Goal: Share content: Share content

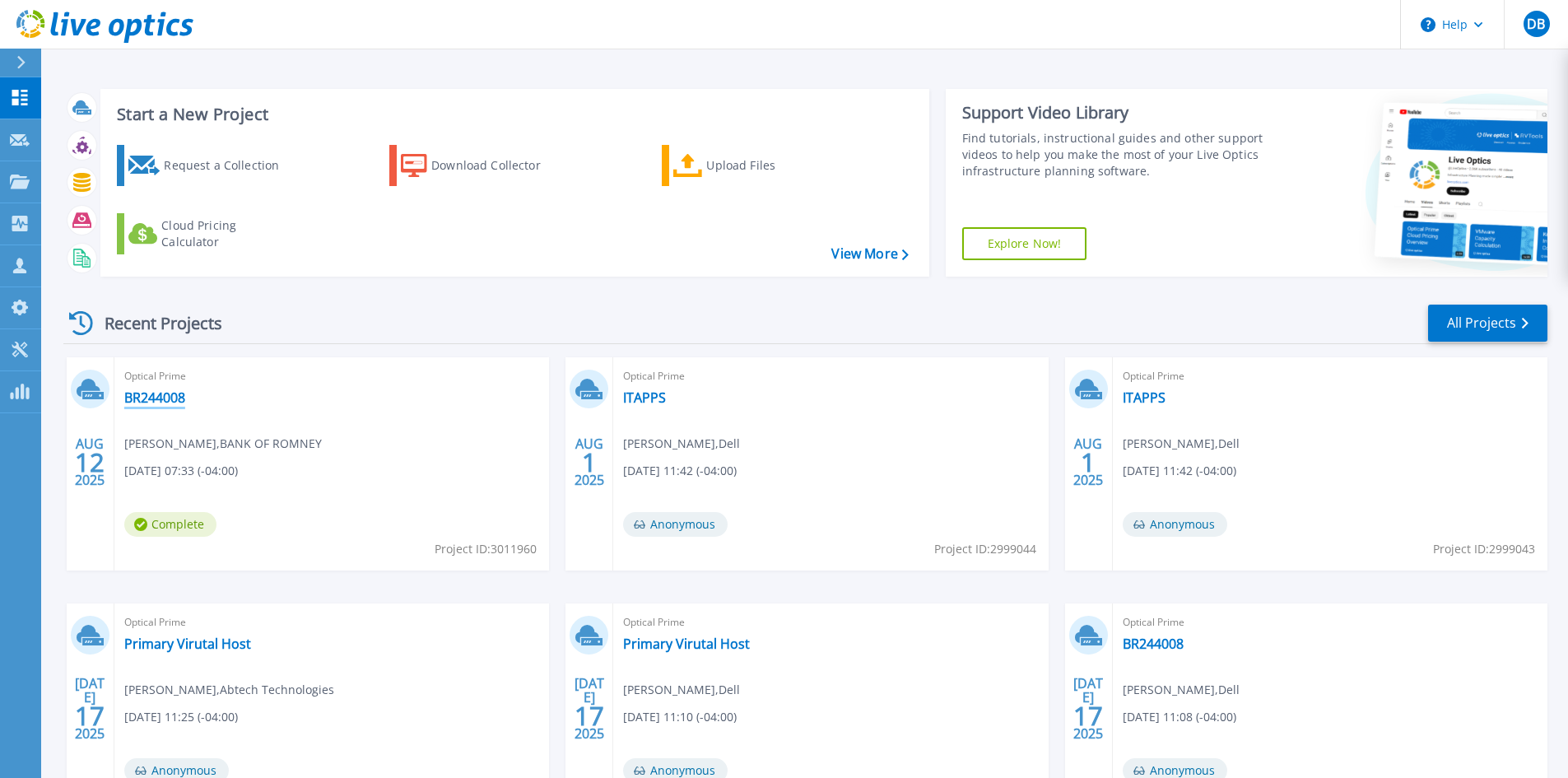
click at [155, 390] on link "BR244008" at bounding box center [154, 398] width 61 height 16
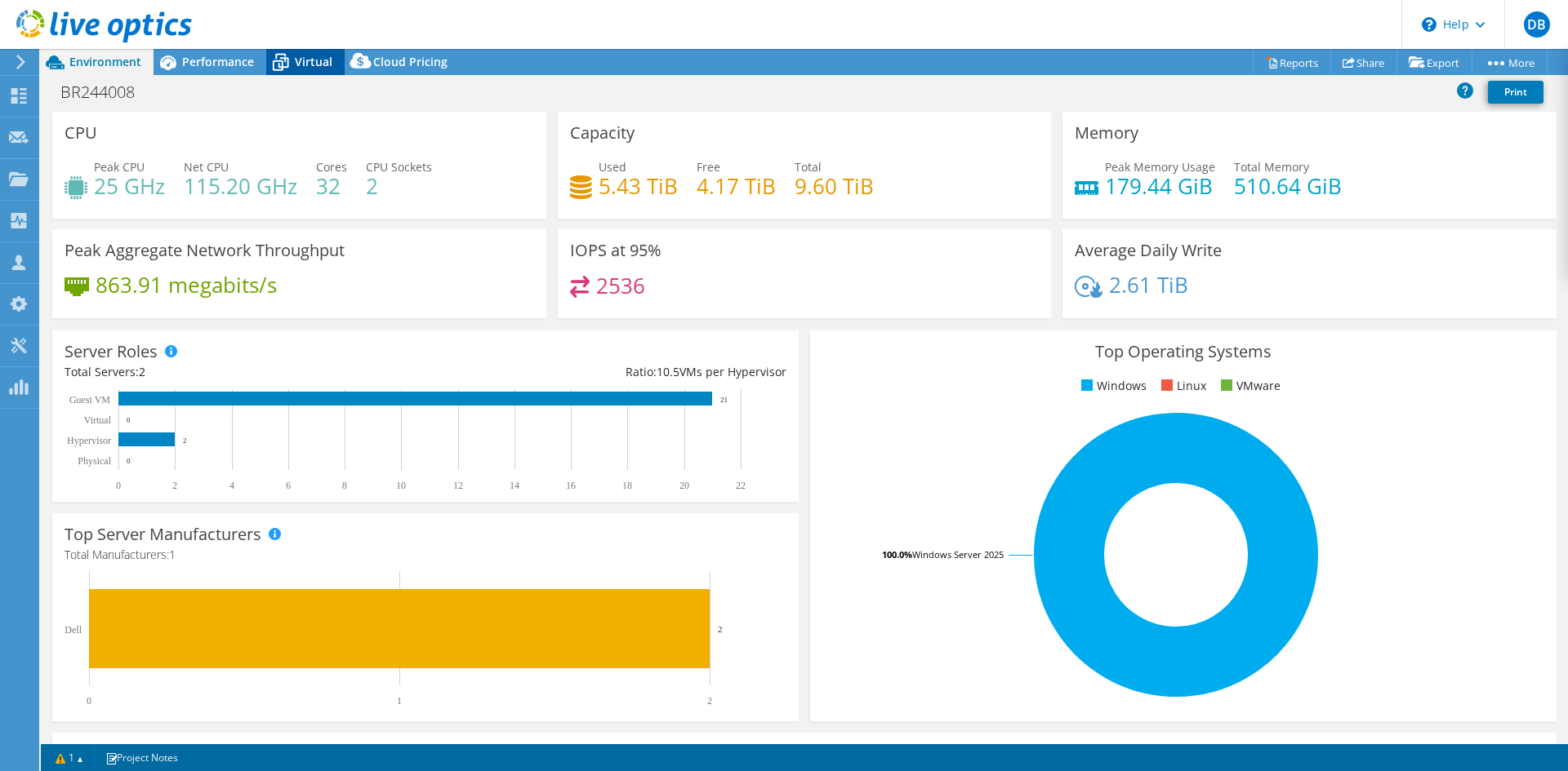
click at [306, 57] on span "Virtual" at bounding box center [314, 62] width 38 height 15
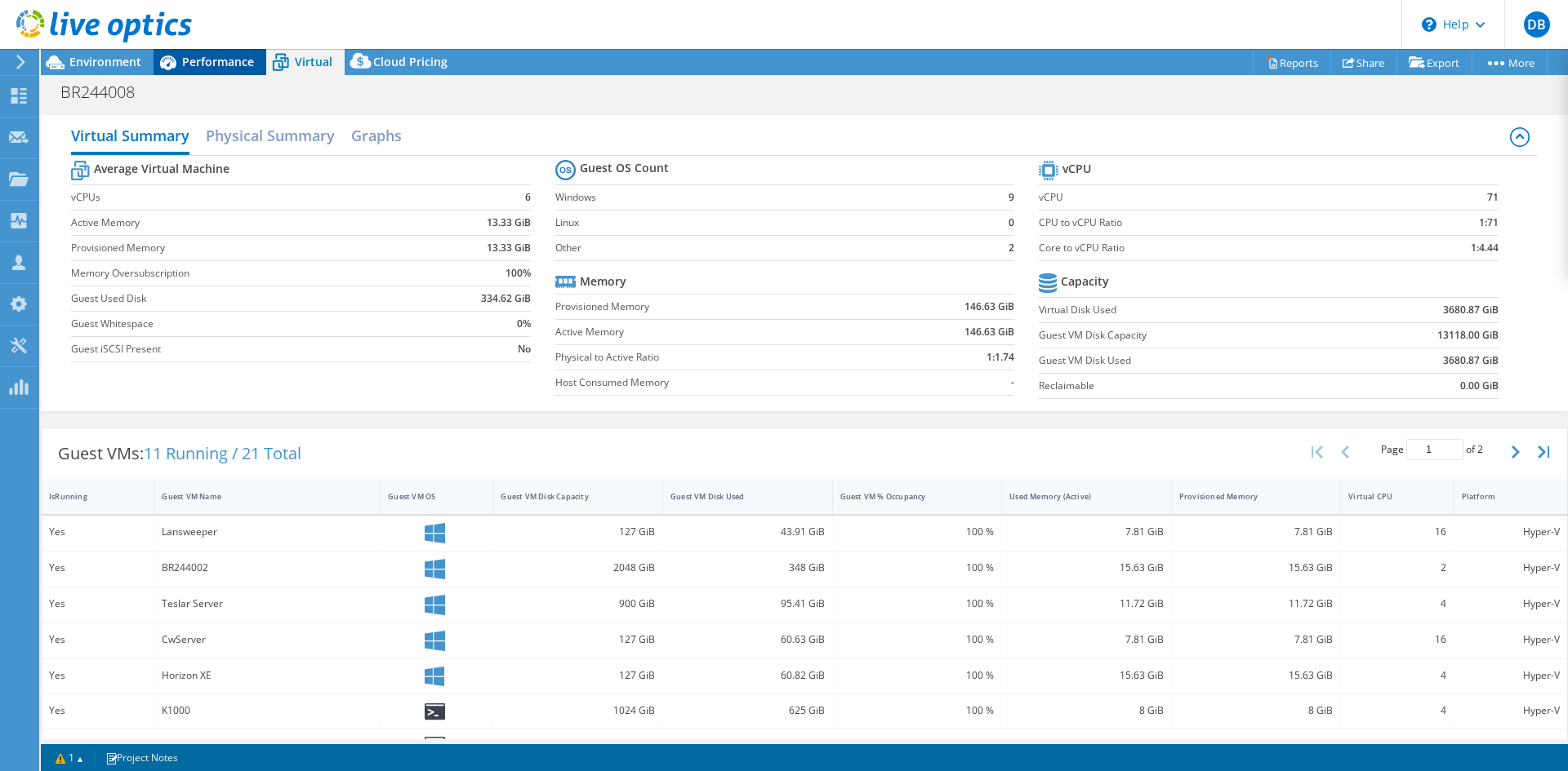
click at [228, 62] on span "Performance" at bounding box center [217, 62] width 72 height 15
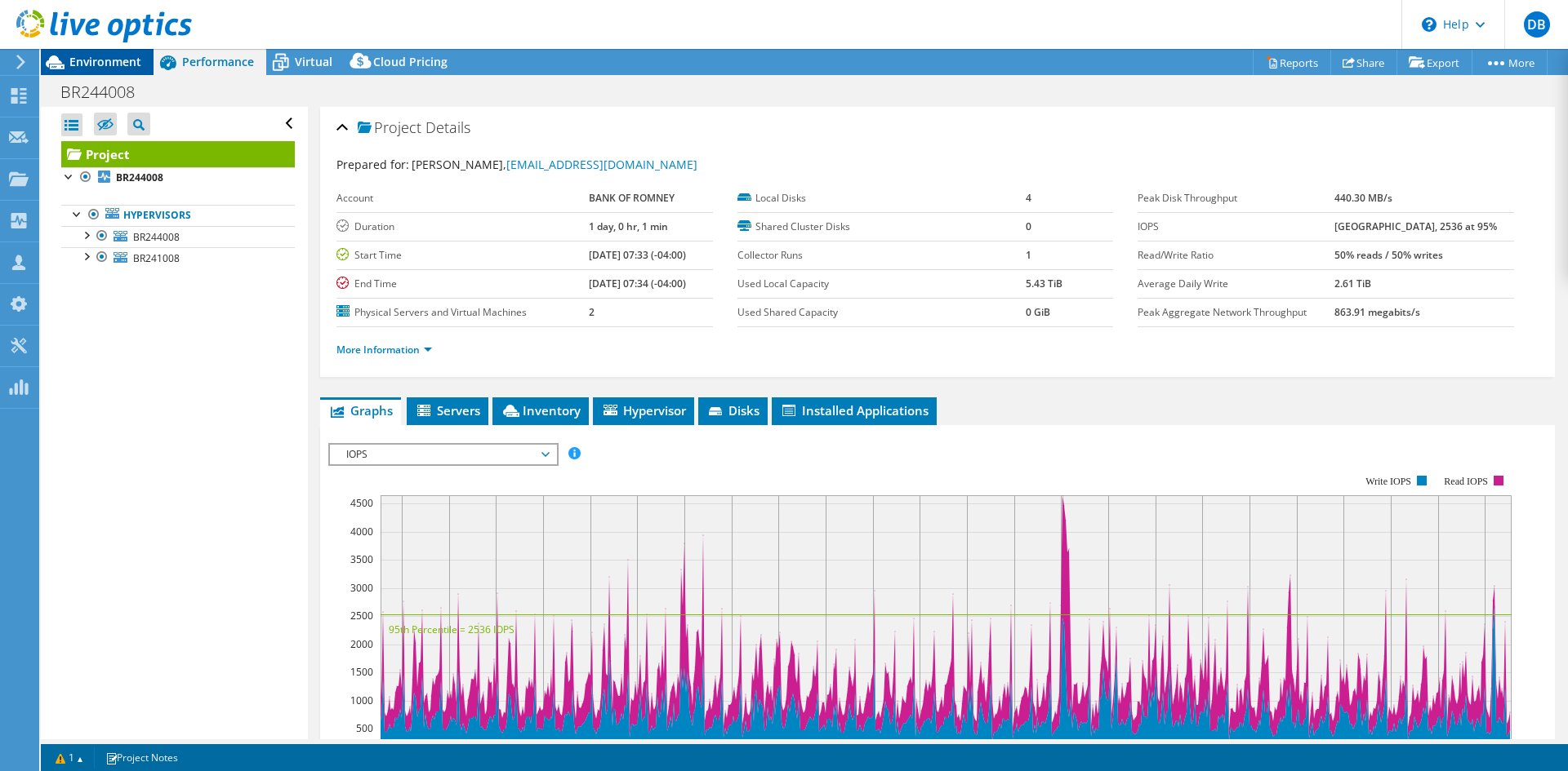
click at [106, 62] on span "Environment" at bounding box center [105, 62] width 72 height 15
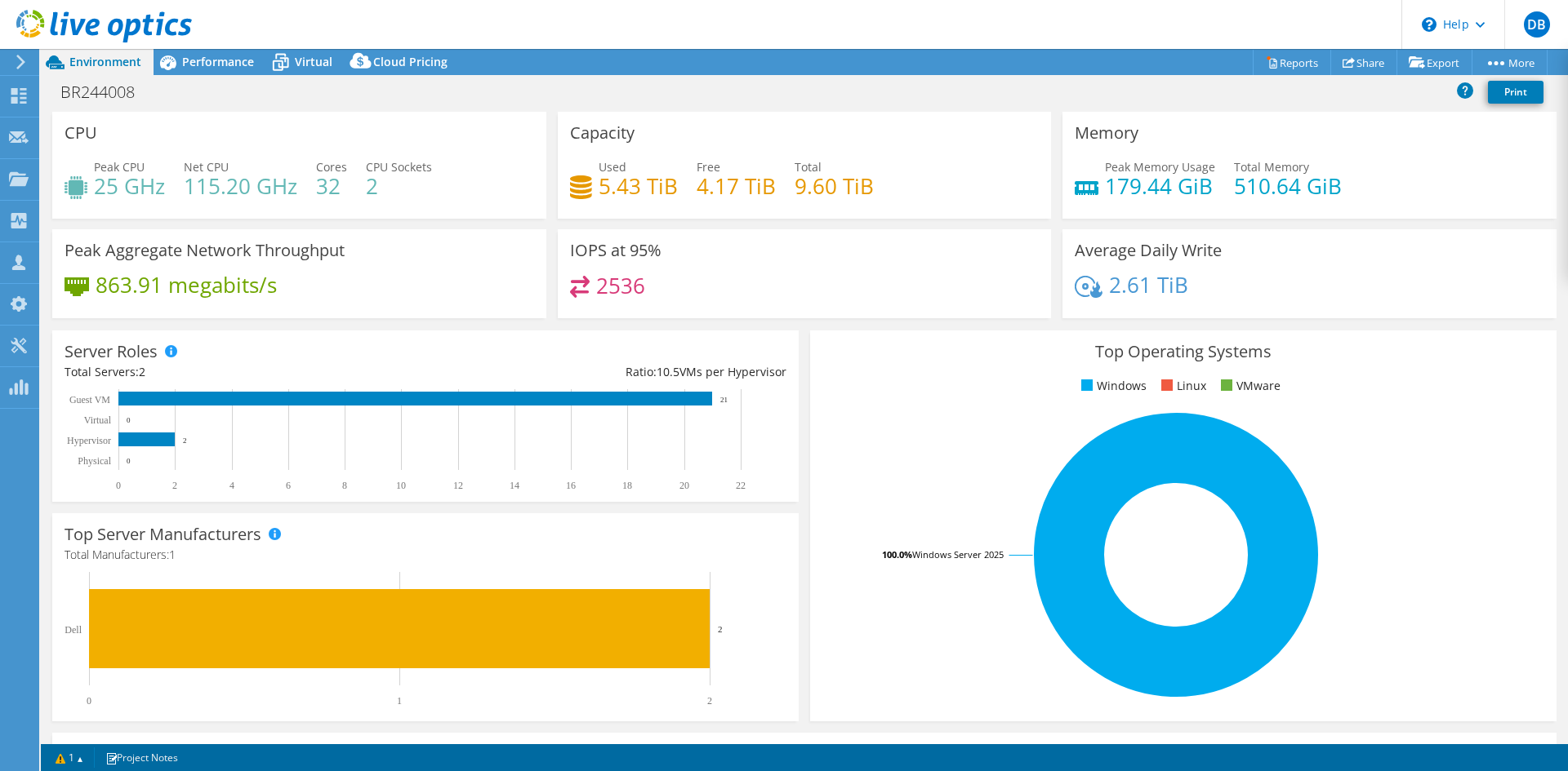
drag, startPoint x: 303, startPoint y: 0, endPoint x: 247, endPoint y: 1, distance: 56.0
click at [223, 12] on header "DB Channel Partner [PERSON_NAME] [EMAIL_ADDRESS][DOMAIN_NAME] Abtech Technologi…" at bounding box center [784, 24] width 1568 height 49
click at [1343, 62] on icon at bounding box center [1349, 62] width 13 height 12
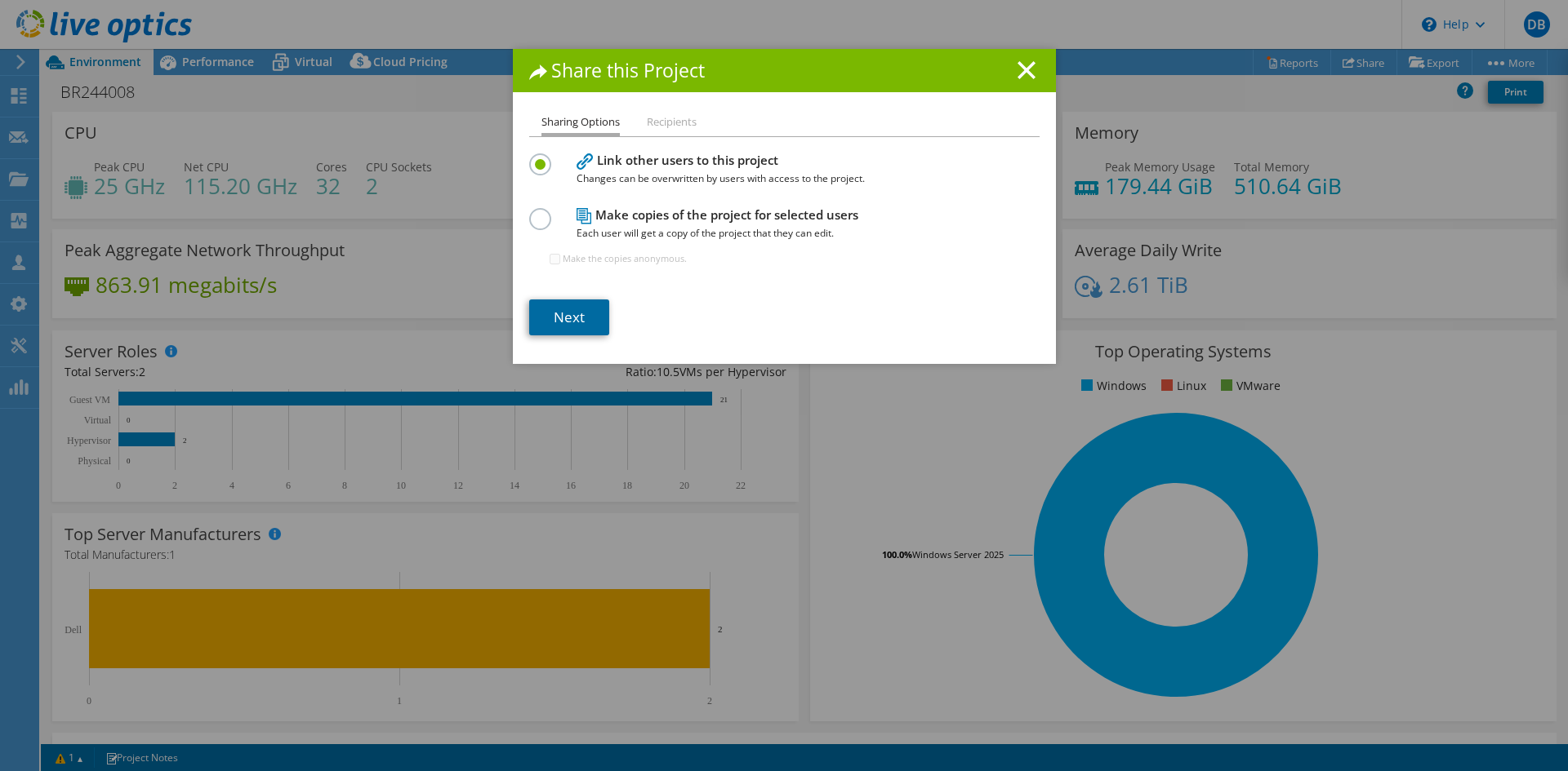
click at [584, 305] on link "Next" at bounding box center [569, 317] width 80 height 36
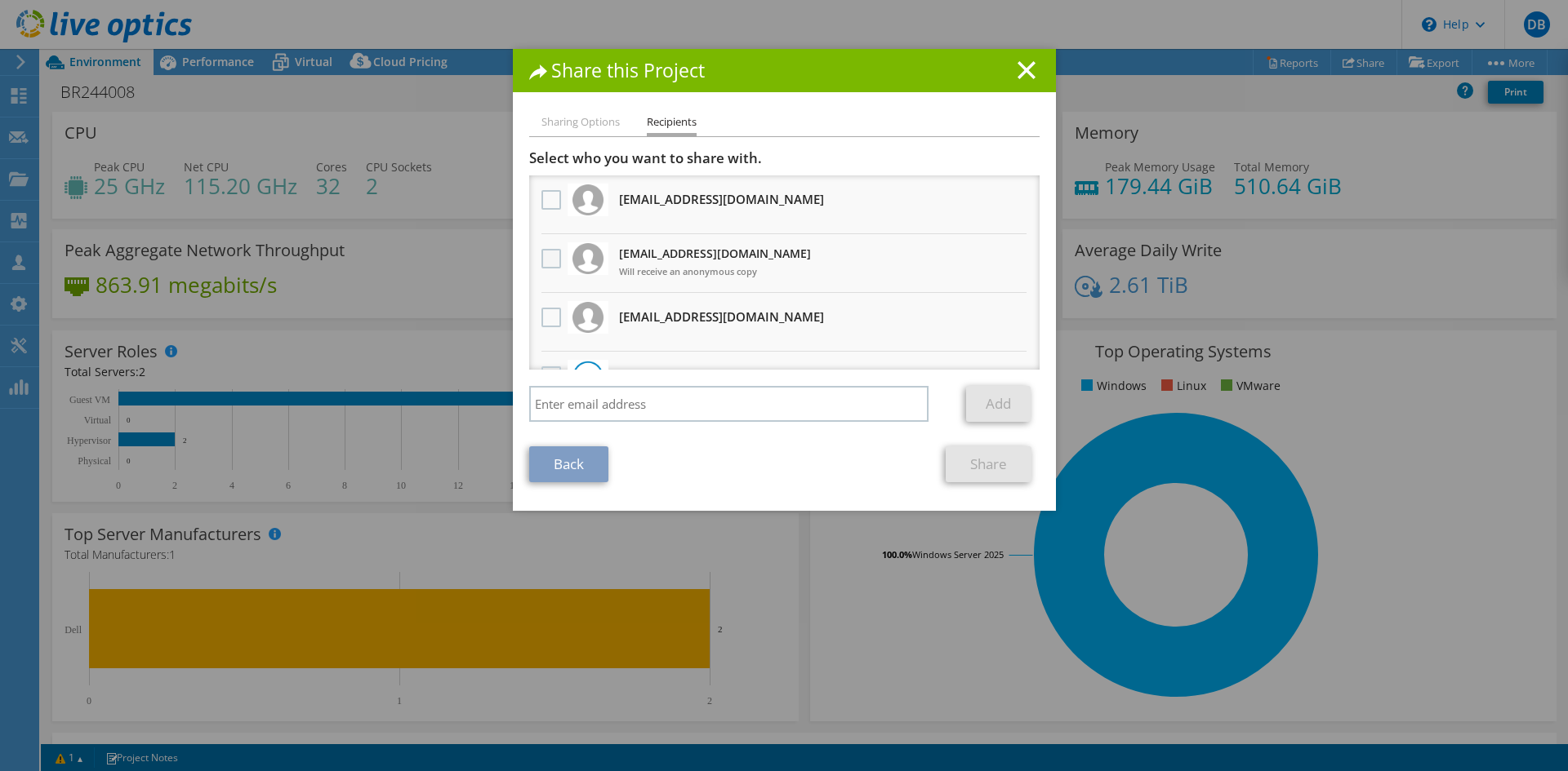
click at [544, 257] on label at bounding box center [553, 259] width 24 height 19
click at [0, 0] on input "checkbox" at bounding box center [0, 0] width 0 height 0
click at [996, 469] on link "Share" at bounding box center [988, 463] width 86 height 36
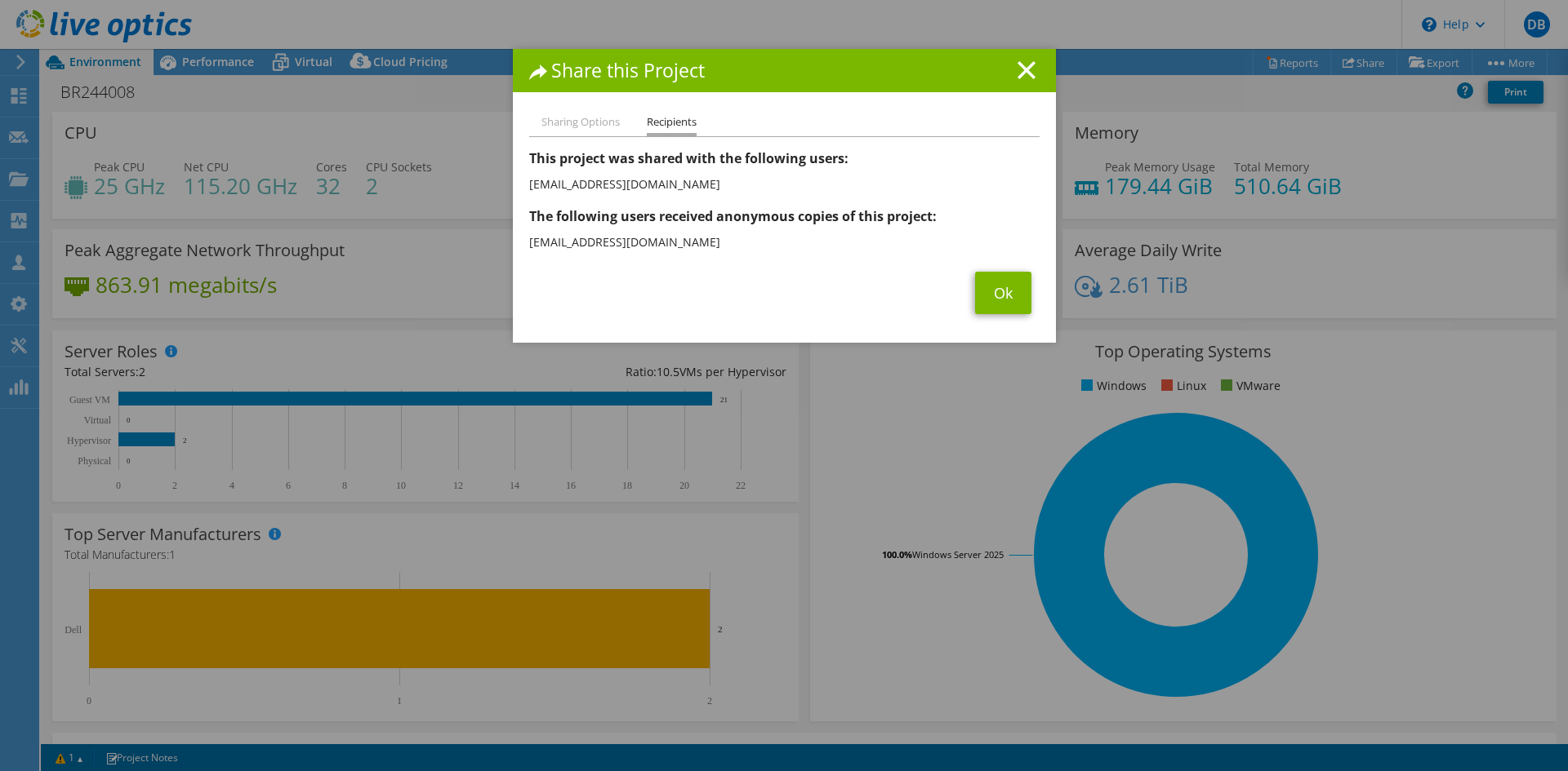
click at [1023, 54] on div "Share this Project" at bounding box center [784, 70] width 544 height 43
click at [1026, 67] on icon at bounding box center [1026, 70] width 18 height 18
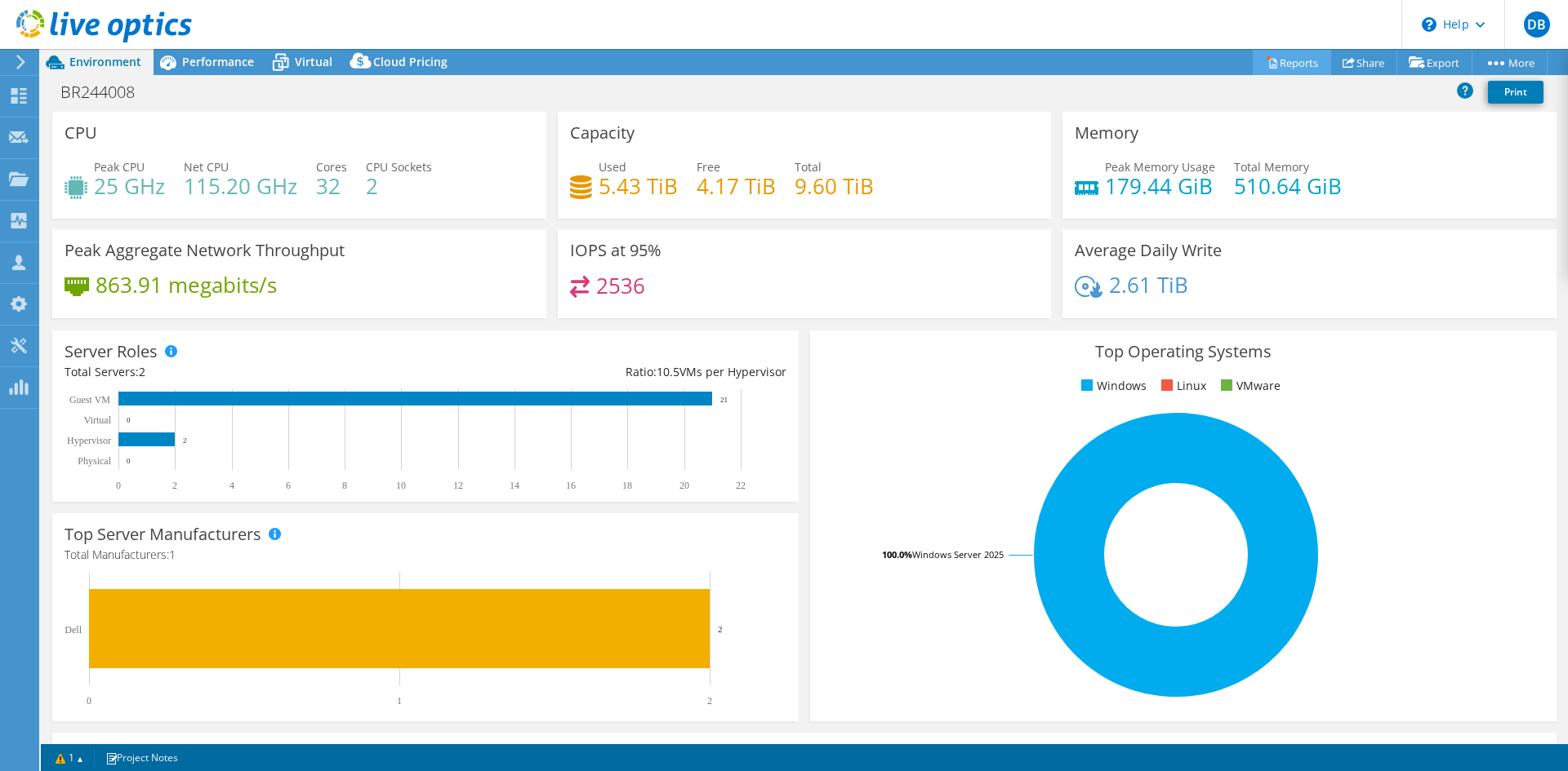
click at [1300, 63] on link "Reports" at bounding box center [1292, 62] width 79 height 25
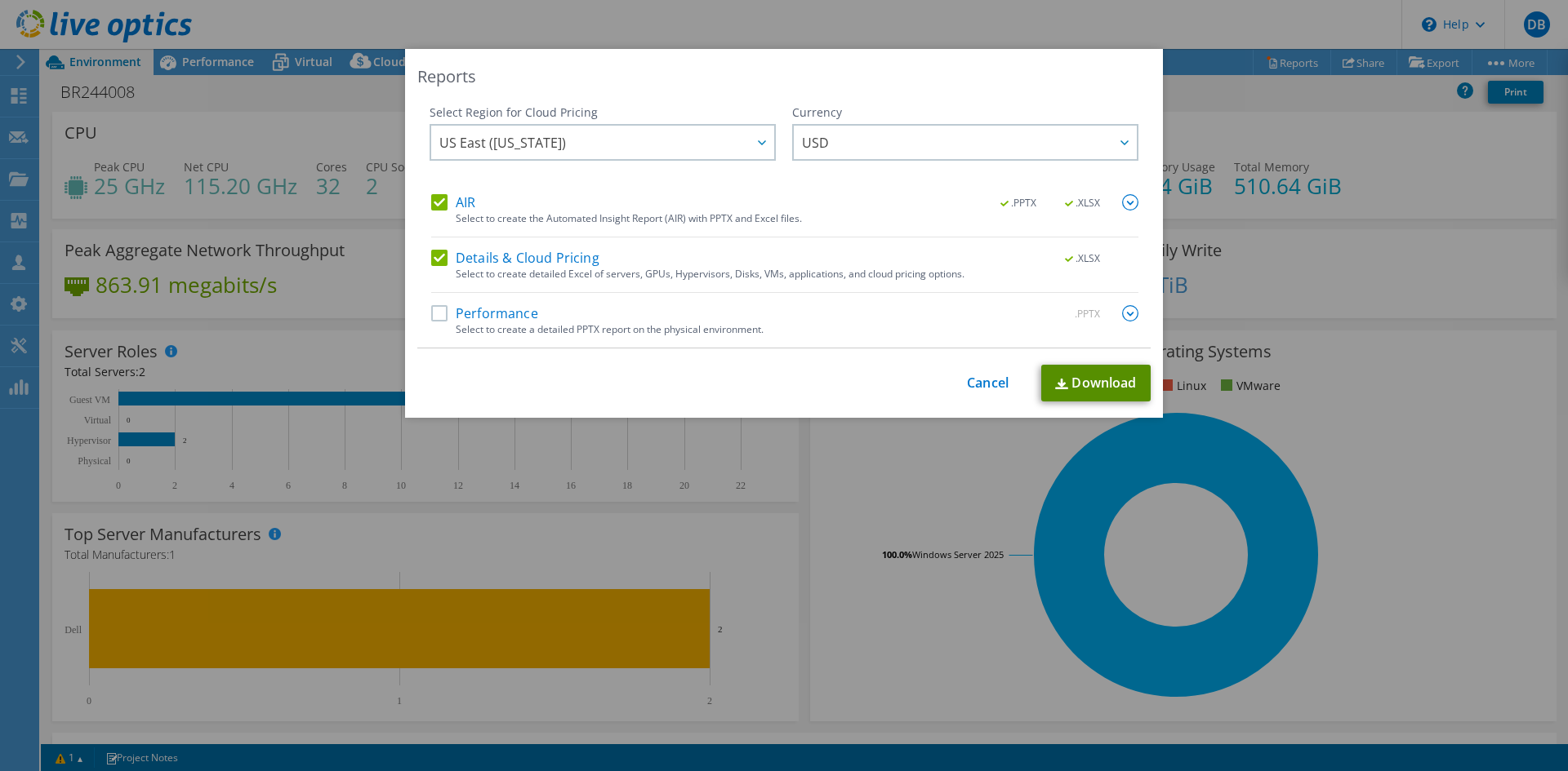
click at [1112, 387] on link "Download" at bounding box center [1097, 384] width 110 height 37
click at [968, 381] on link "Cancel" at bounding box center [987, 384] width 41 height 15
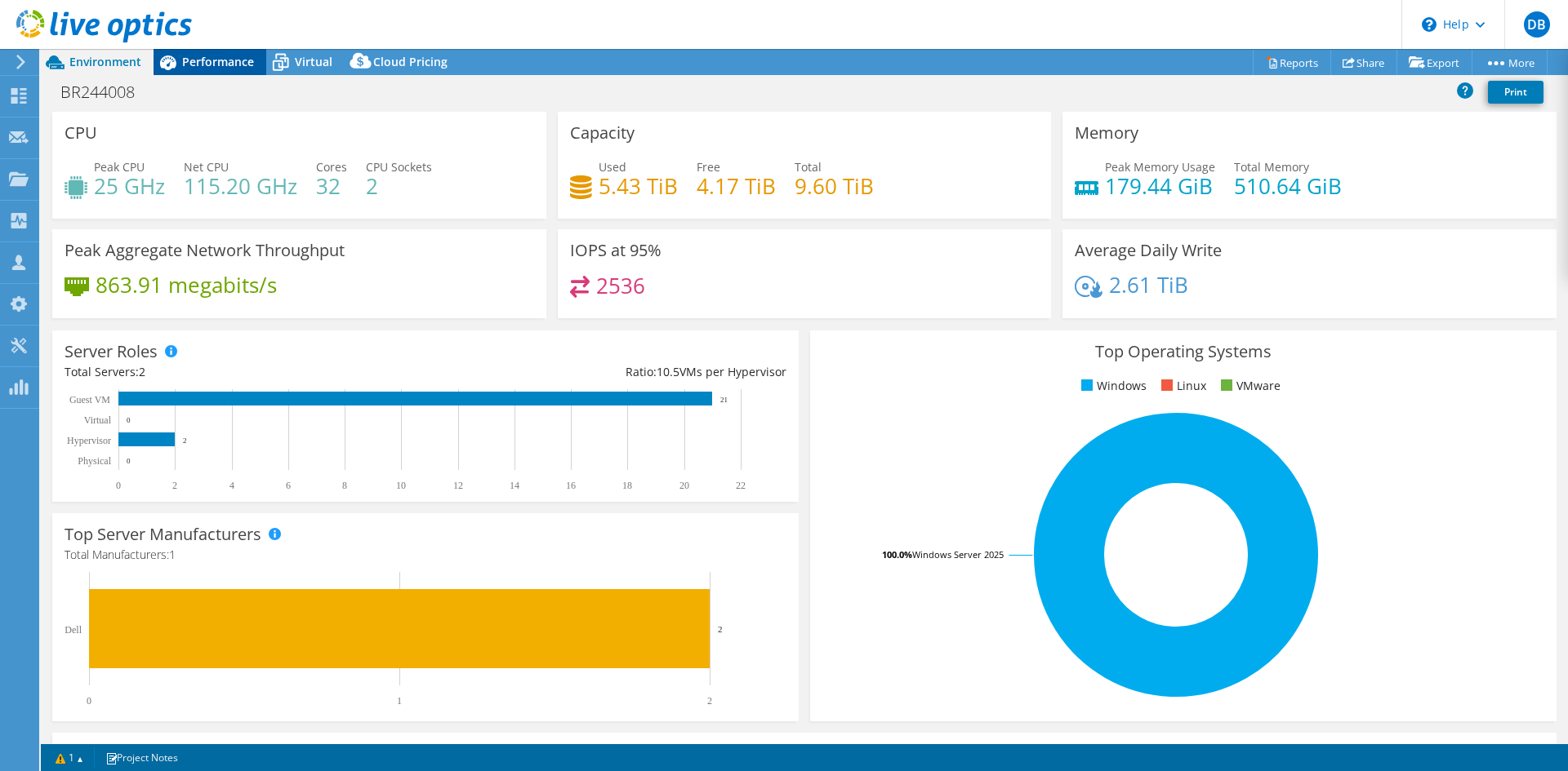
click at [218, 68] on span "Performance" at bounding box center [217, 62] width 72 height 15
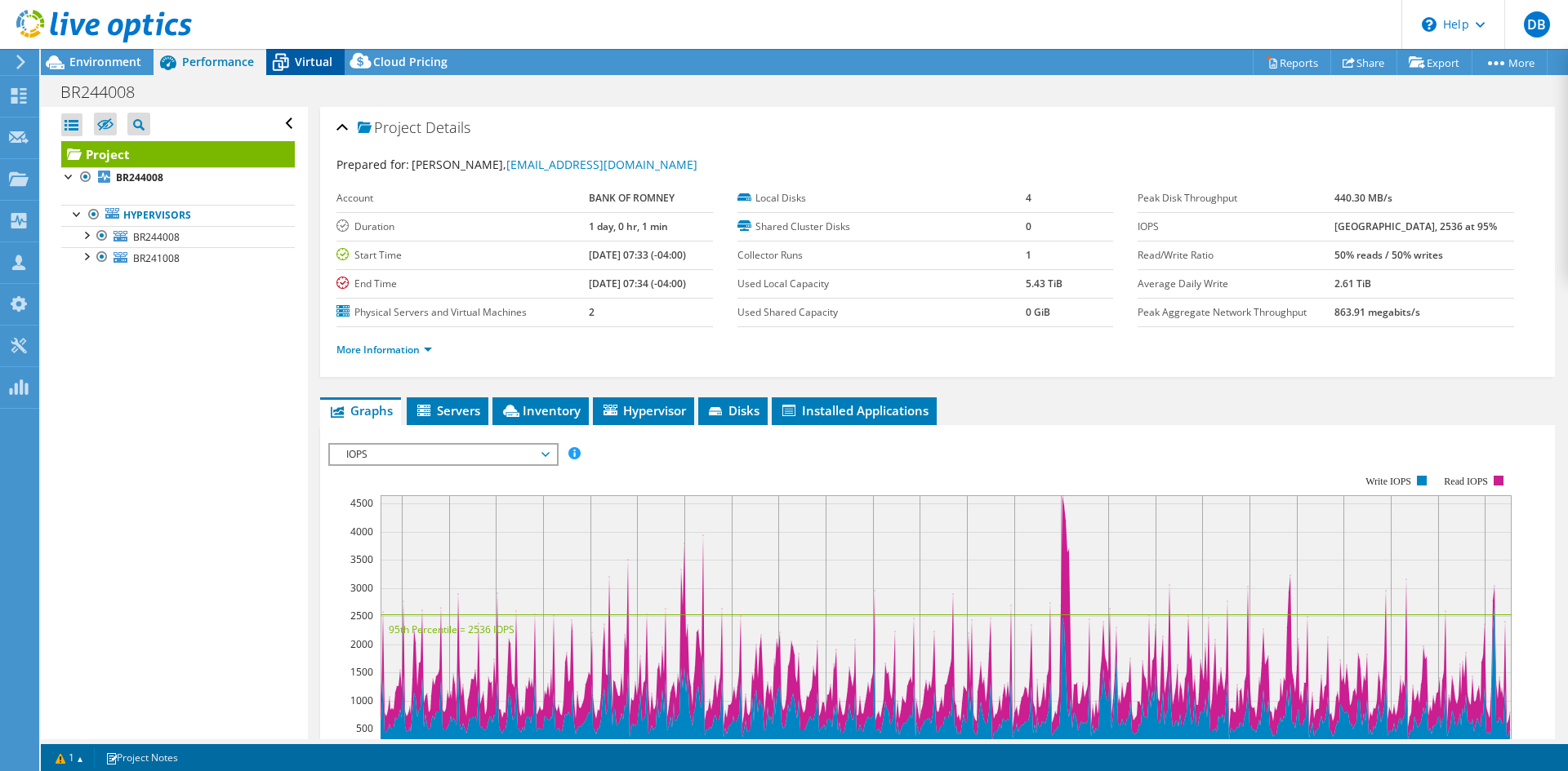
click at [291, 67] on icon at bounding box center [281, 62] width 29 height 29
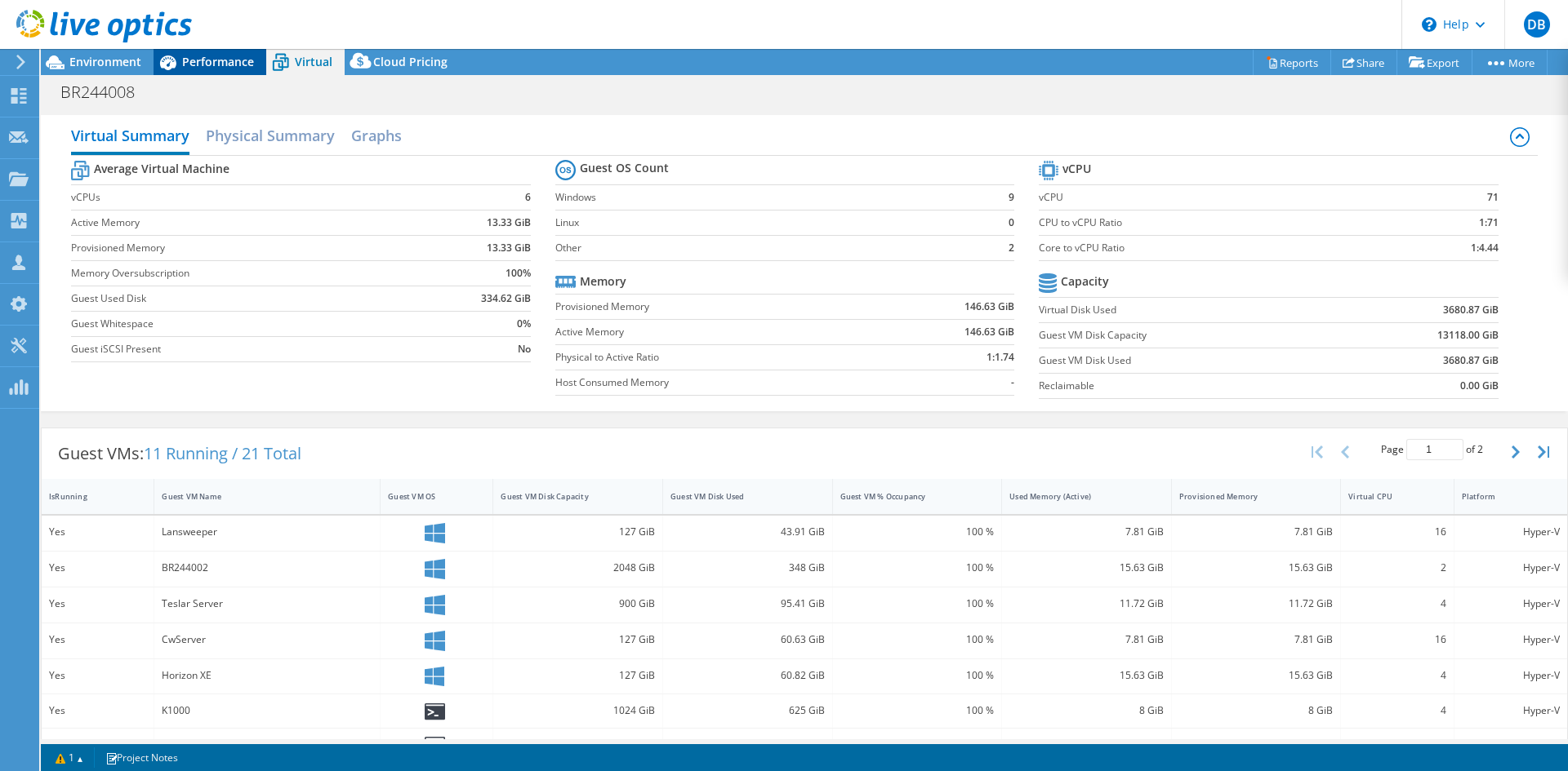
click at [192, 62] on span "Performance" at bounding box center [217, 62] width 72 height 15
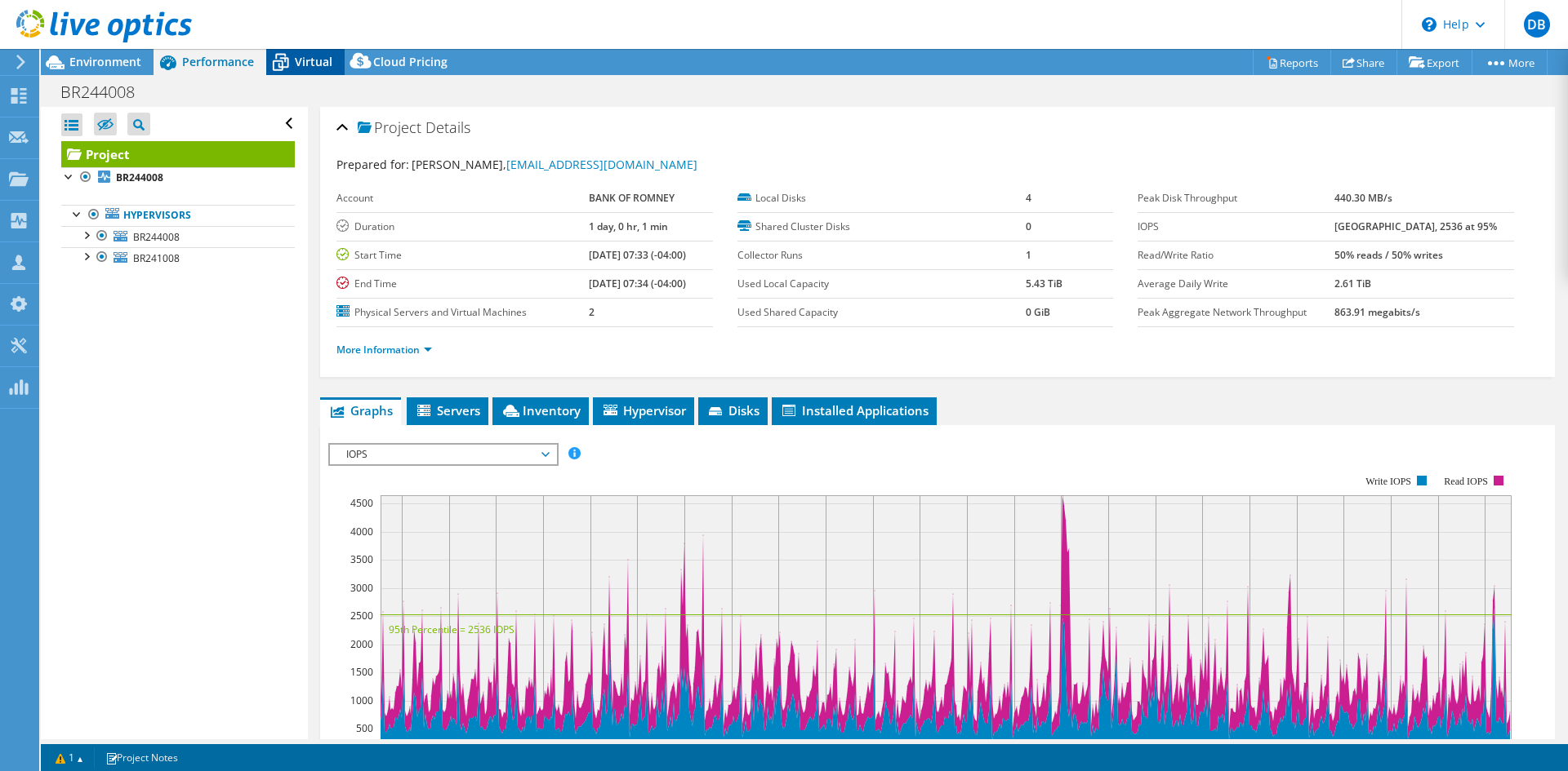
click at [276, 62] on icon at bounding box center [281, 62] width 29 height 29
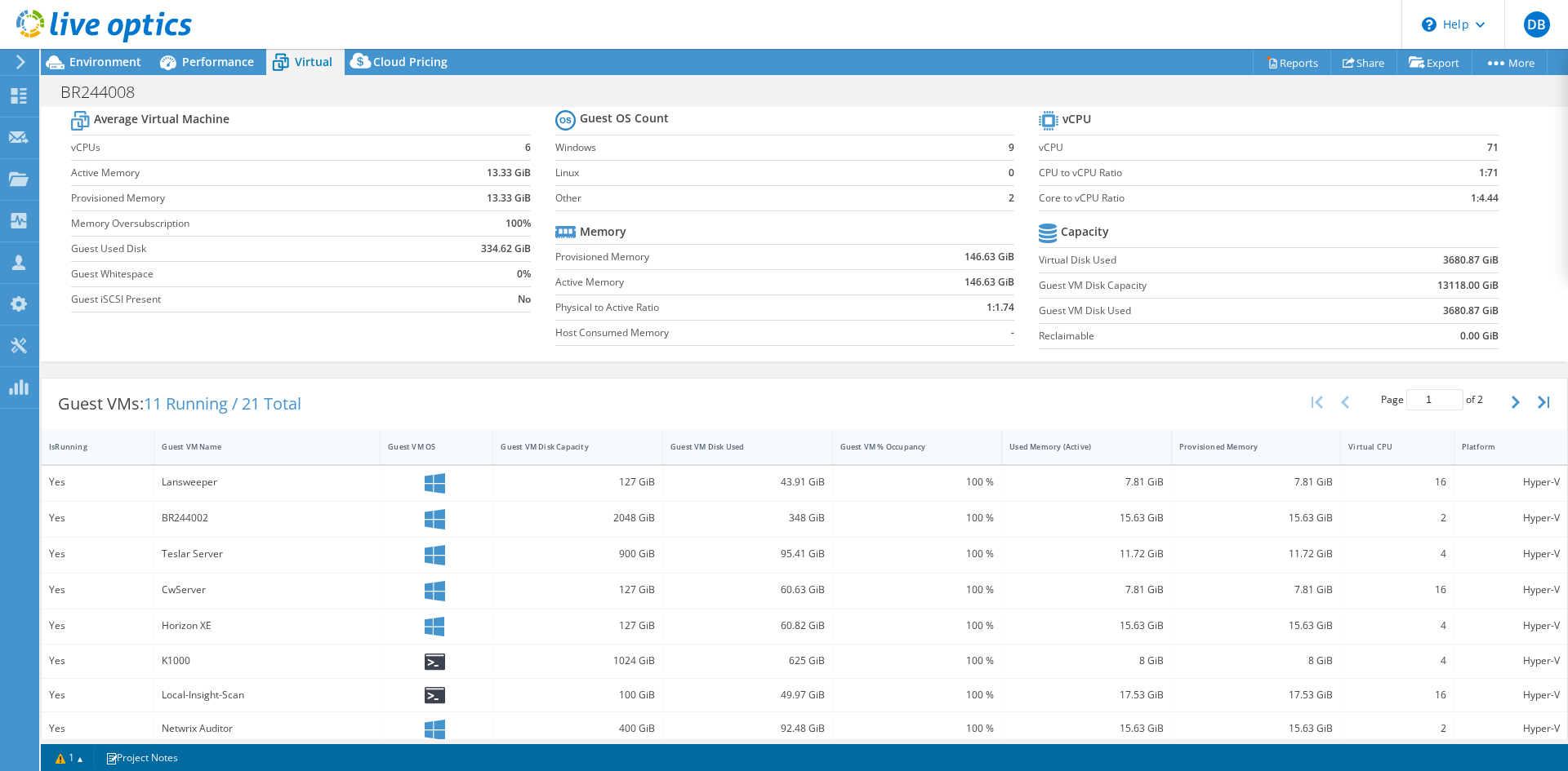
scroll to position [245, 0]
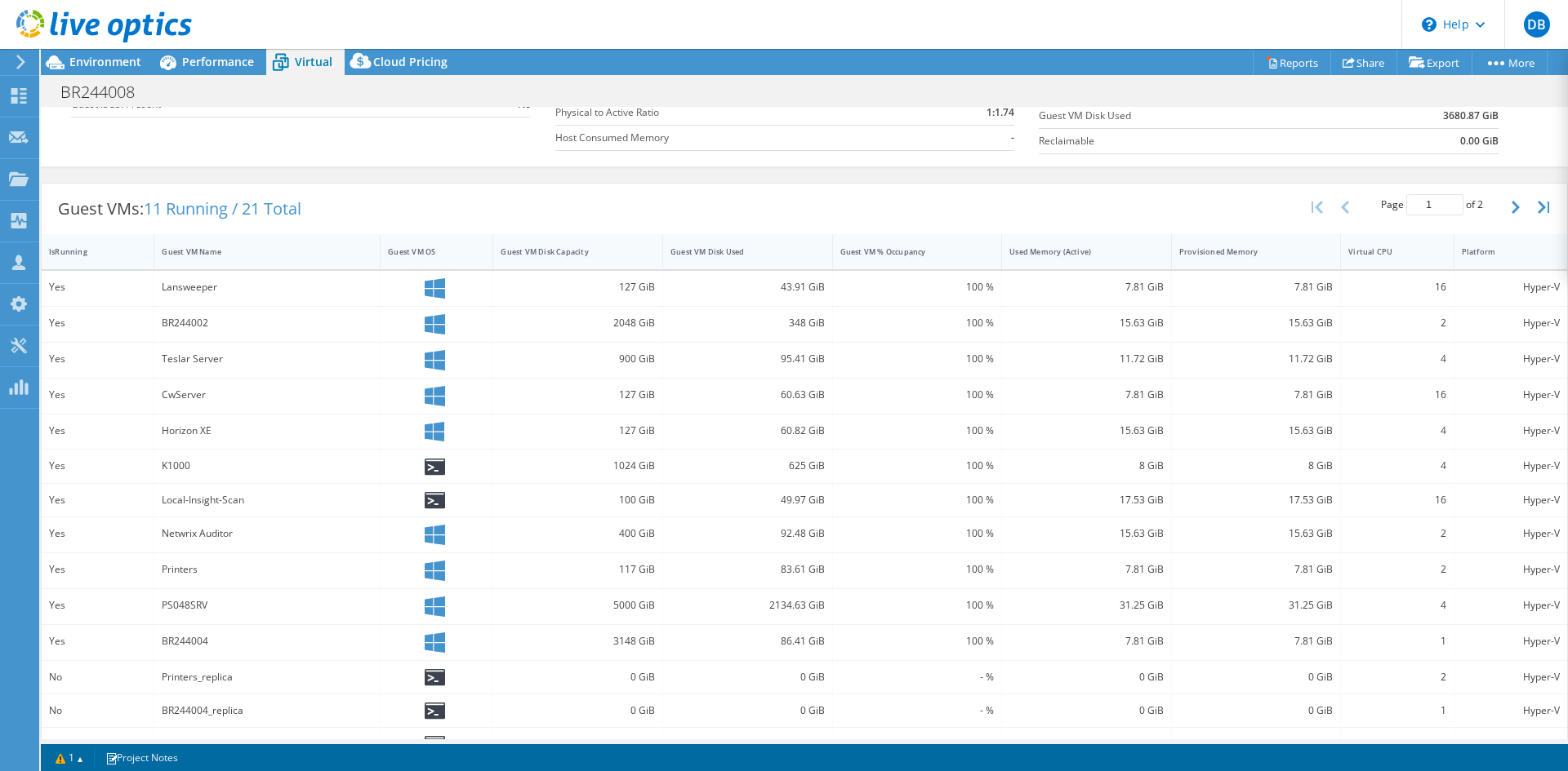
click at [111, 252] on div "IsRunning" at bounding box center [88, 251] width 78 height 11
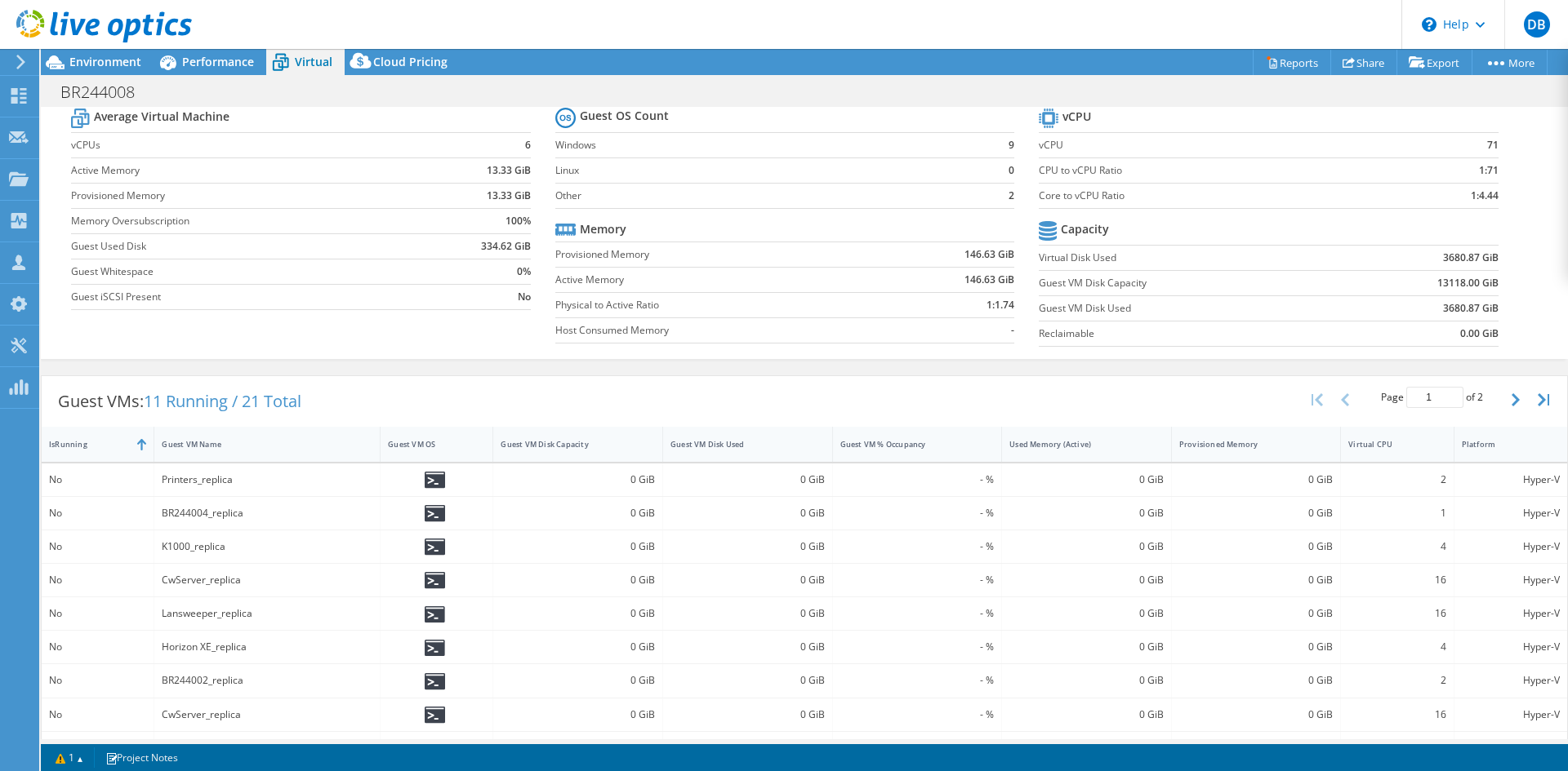
scroll to position [0, 0]
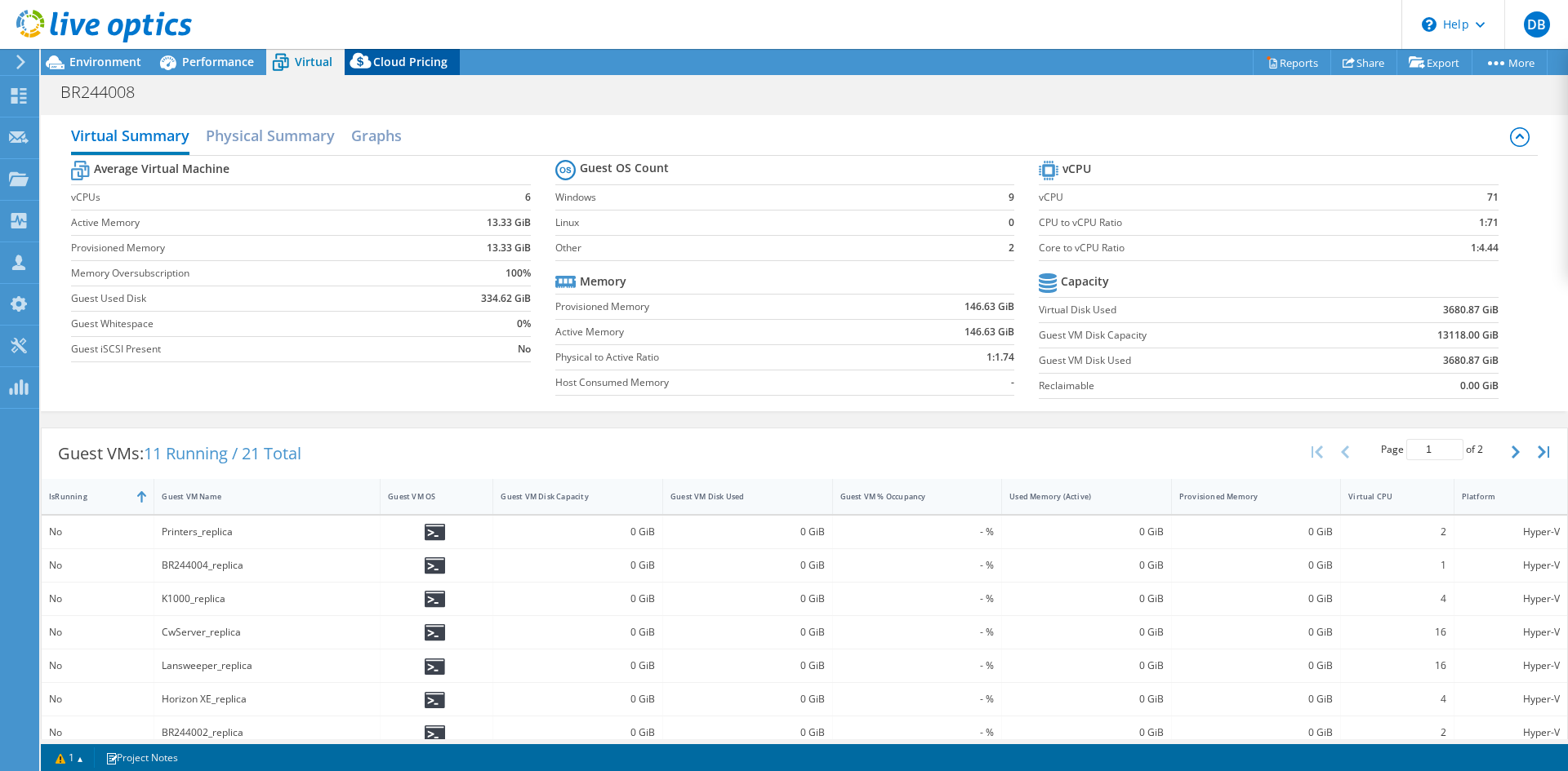
drag, startPoint x: 223, startPoint y: 49, endPoint x: 367, endPoint y: 78, distance: 146.9
click at [223, 49] on div "Performance" at bounding box center [210, 62] width 113 height 26
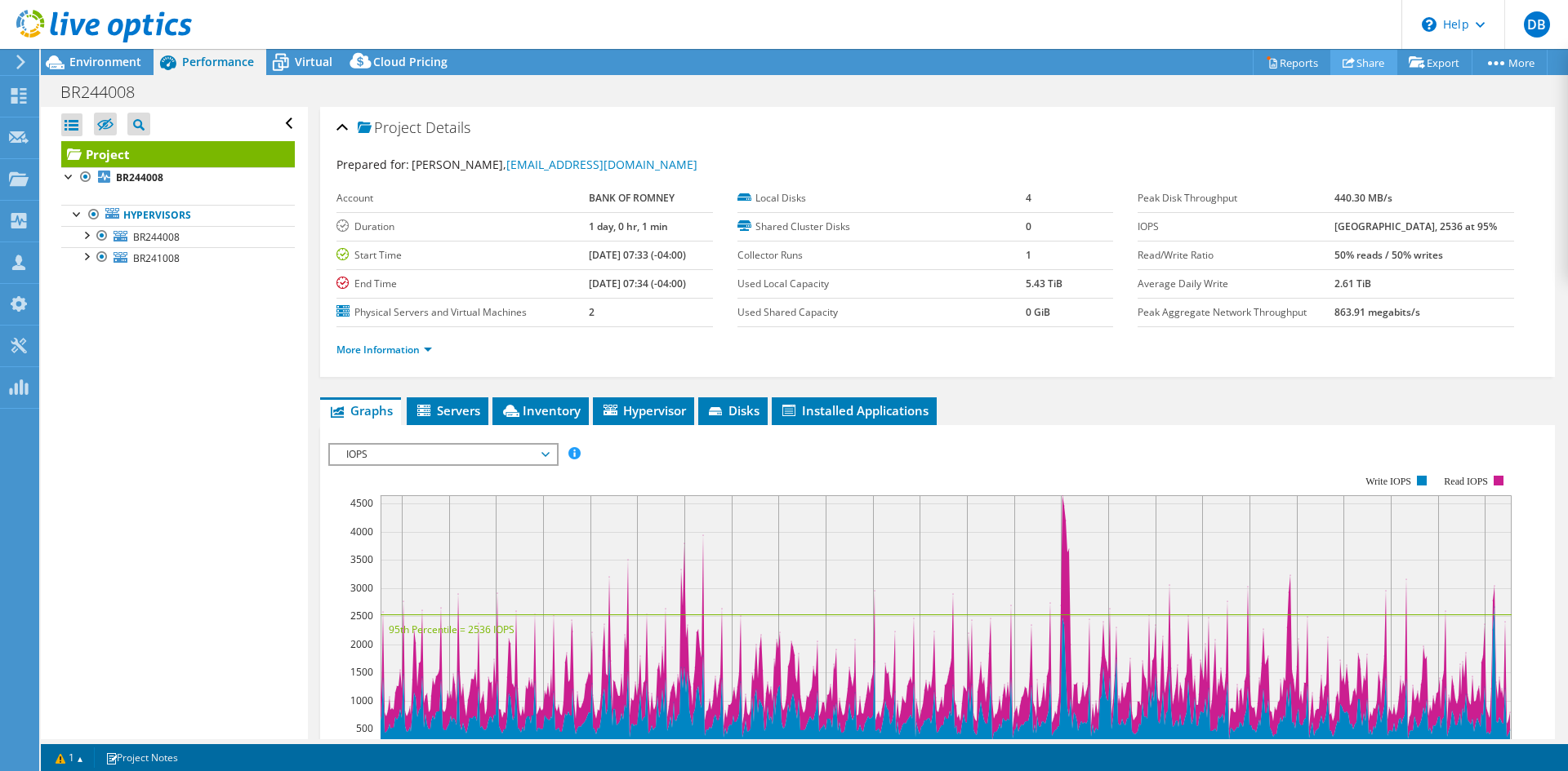
click at [1360, 58] on link "Share" at bounding box center [1364, 62] width 67 height 25
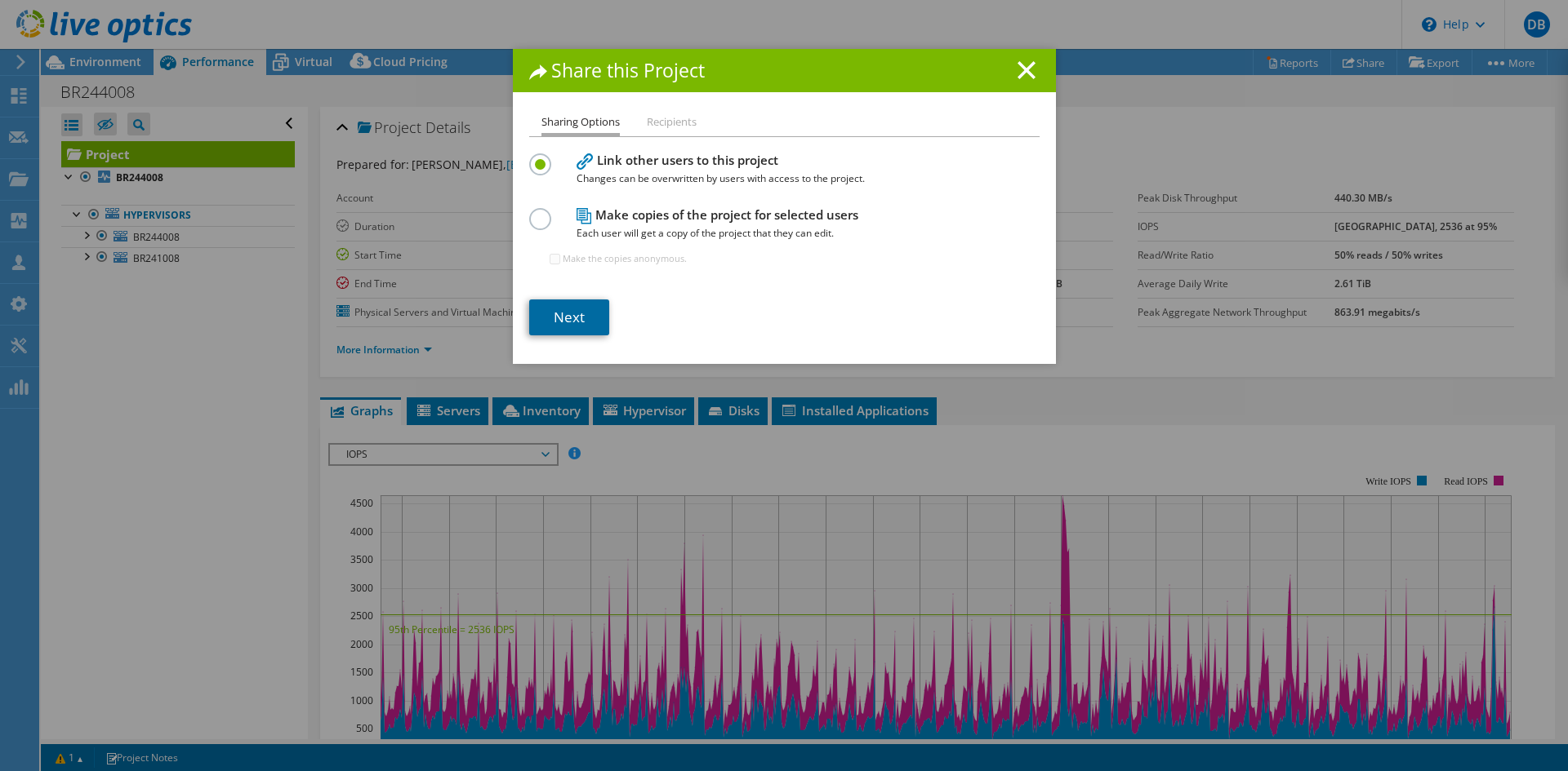
click at [574, 310] on link "Next" at bounding box center [569, 317] width 80 height 36
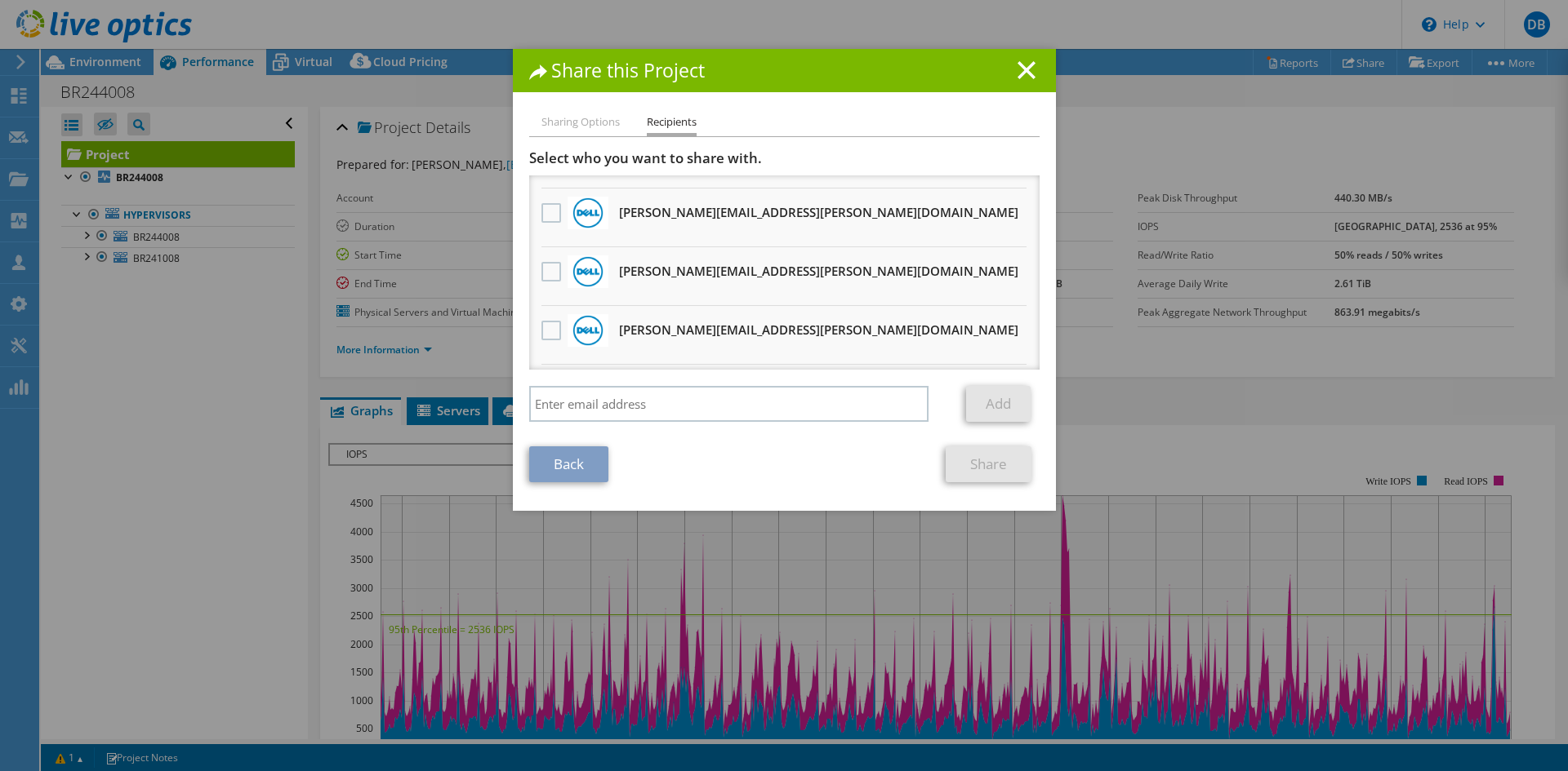
scroll to position [489, 0]
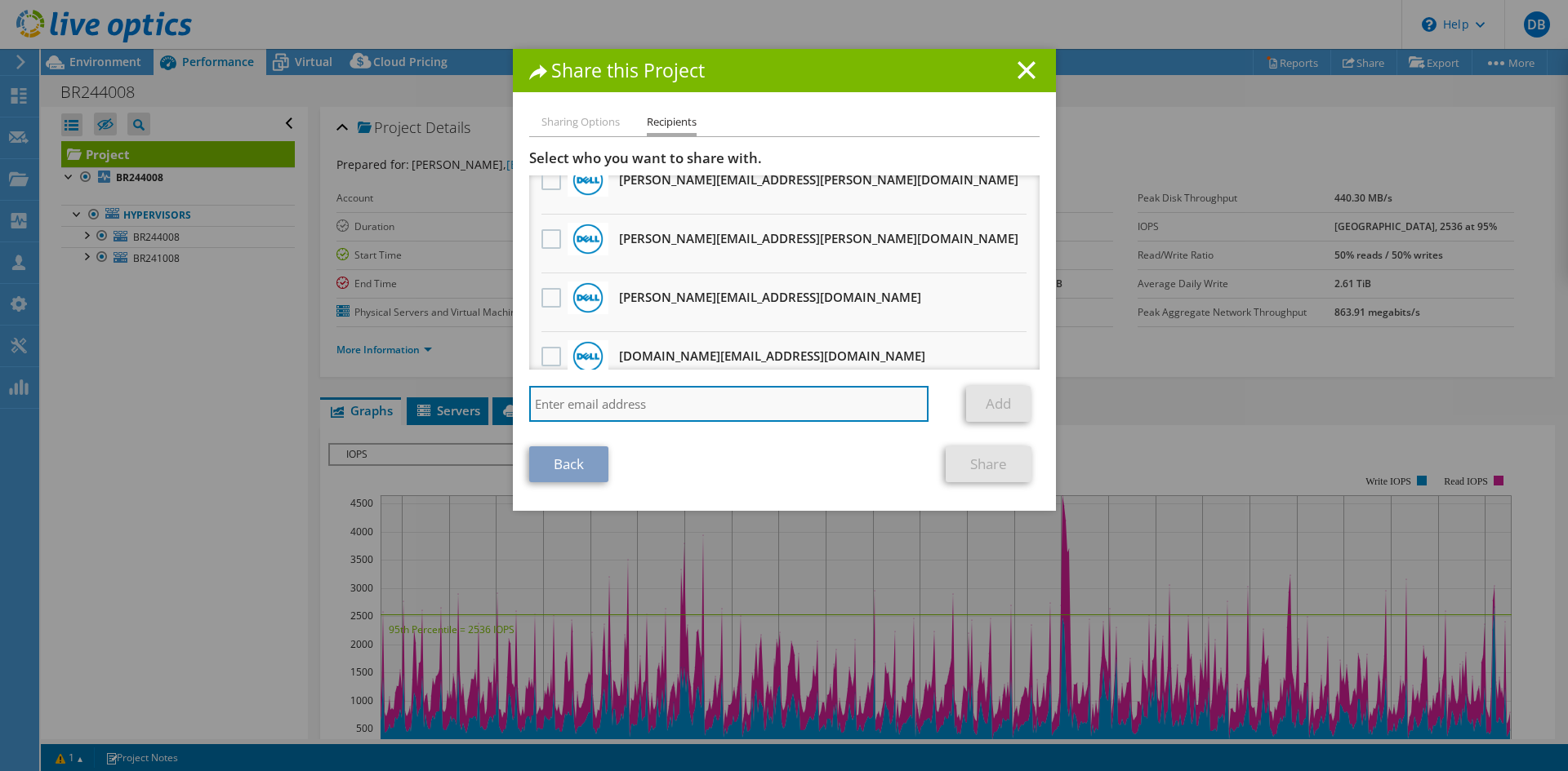
click at [731, 398] on input "search" at bounding box center [729, 404] width 400 height 36
type input "[EMAIL_ADDRESS][DOMAIN_NAME]"
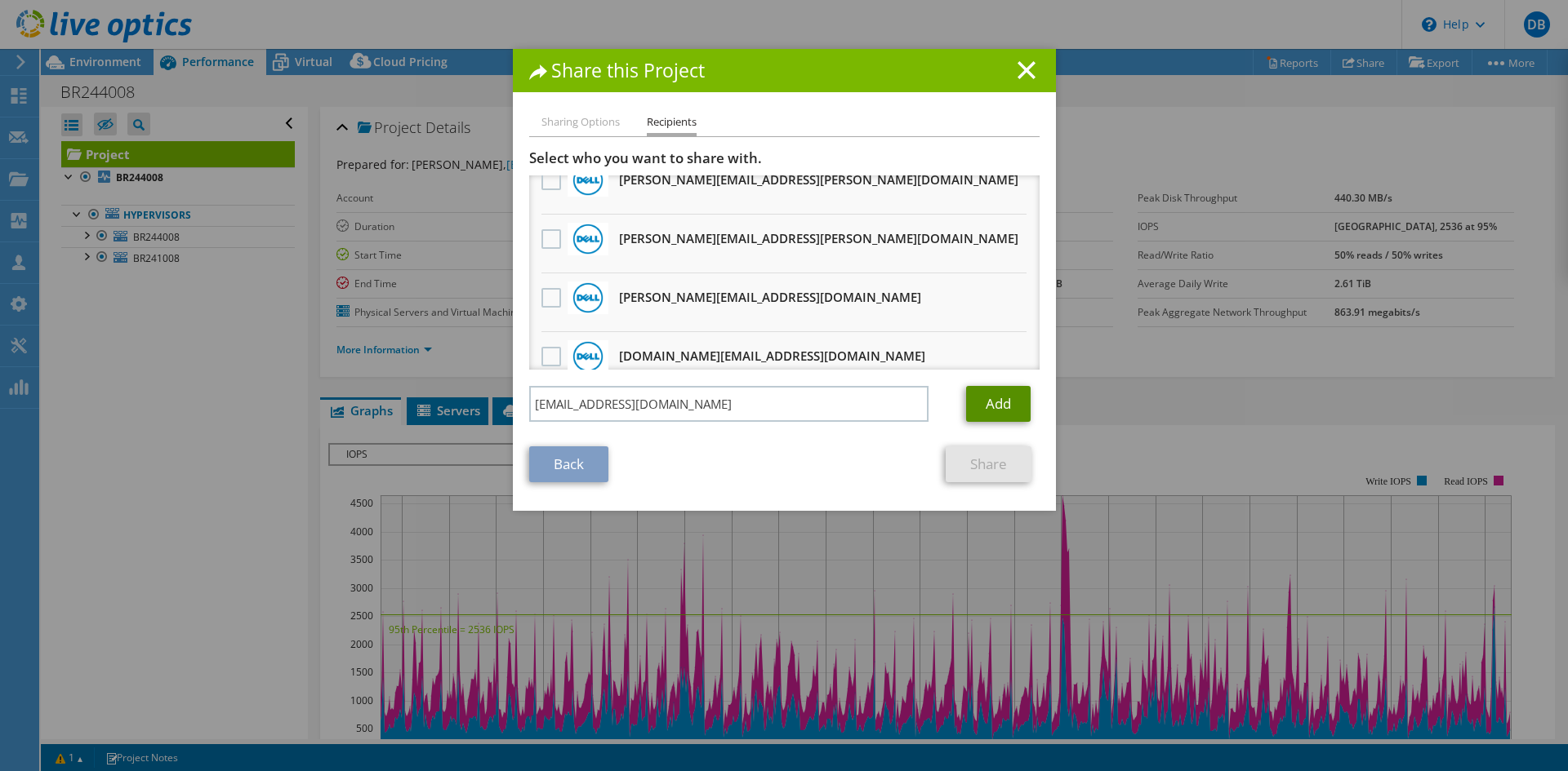
click at [1020, 403] on link "Add" at bounding box center [998, 404] width 64 height 36
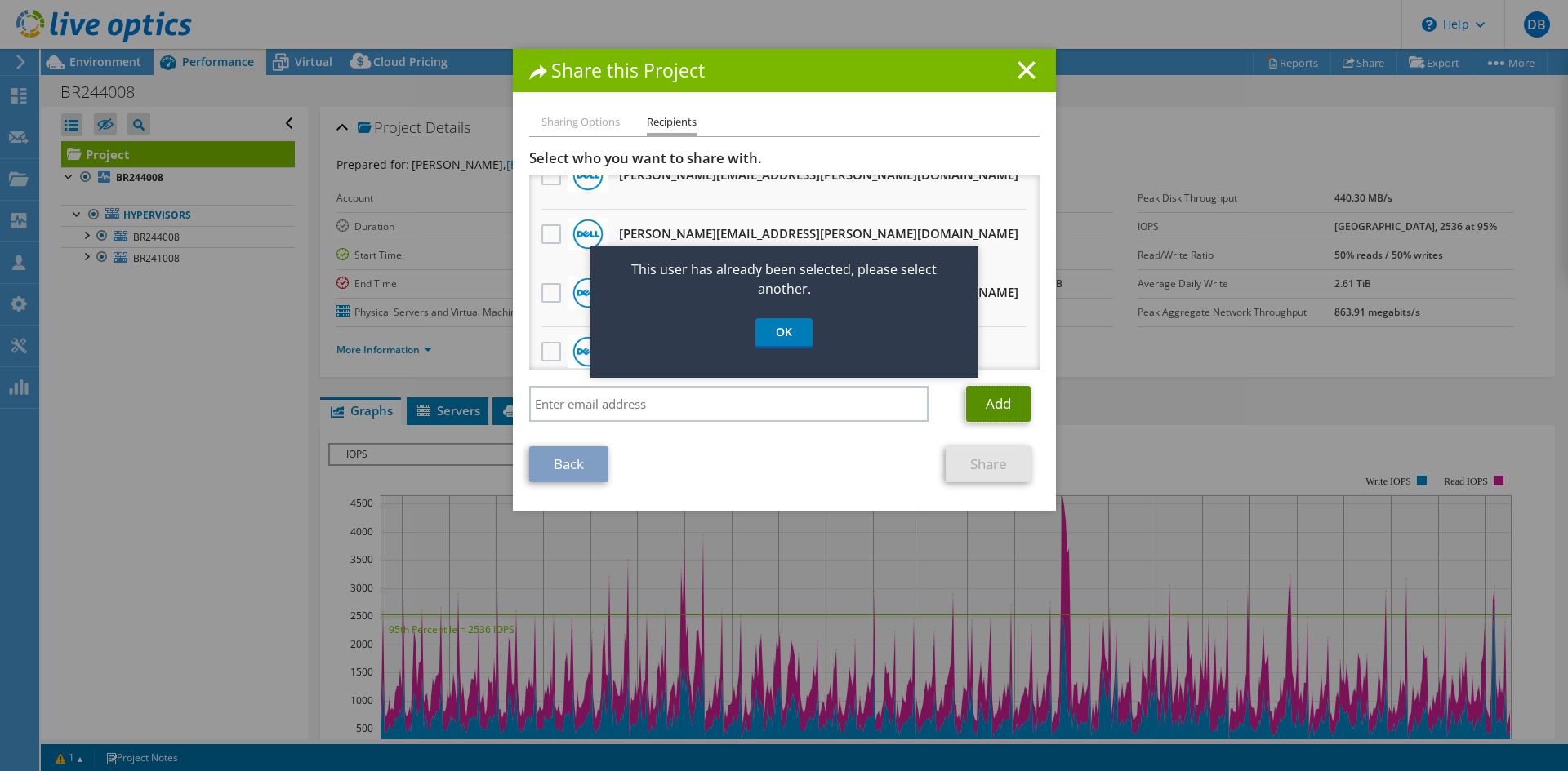
scroll to position [245, 0]
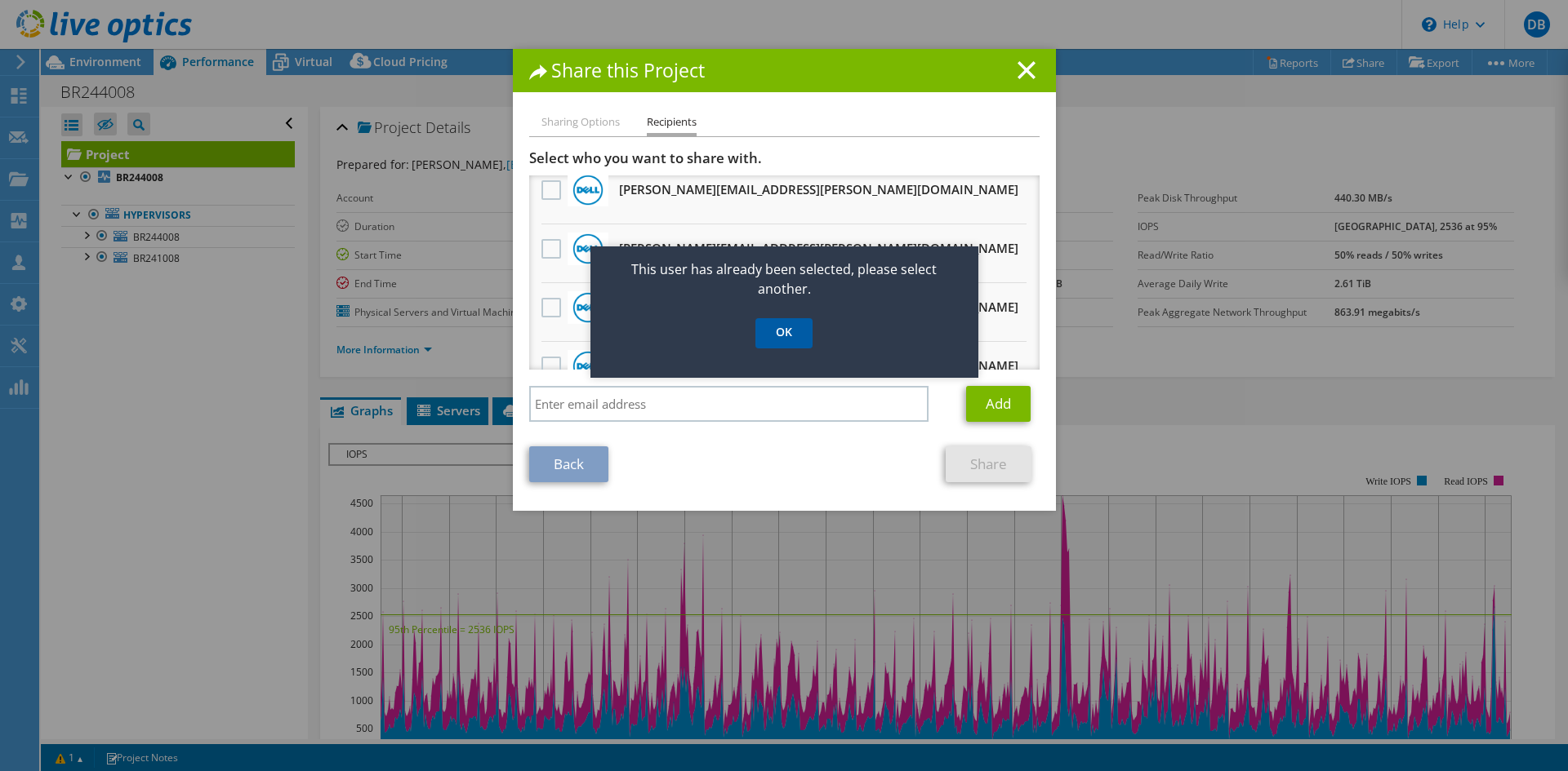
click at [774, 331] on link "OK" at bounding box center [783, 333] width 57 height 30
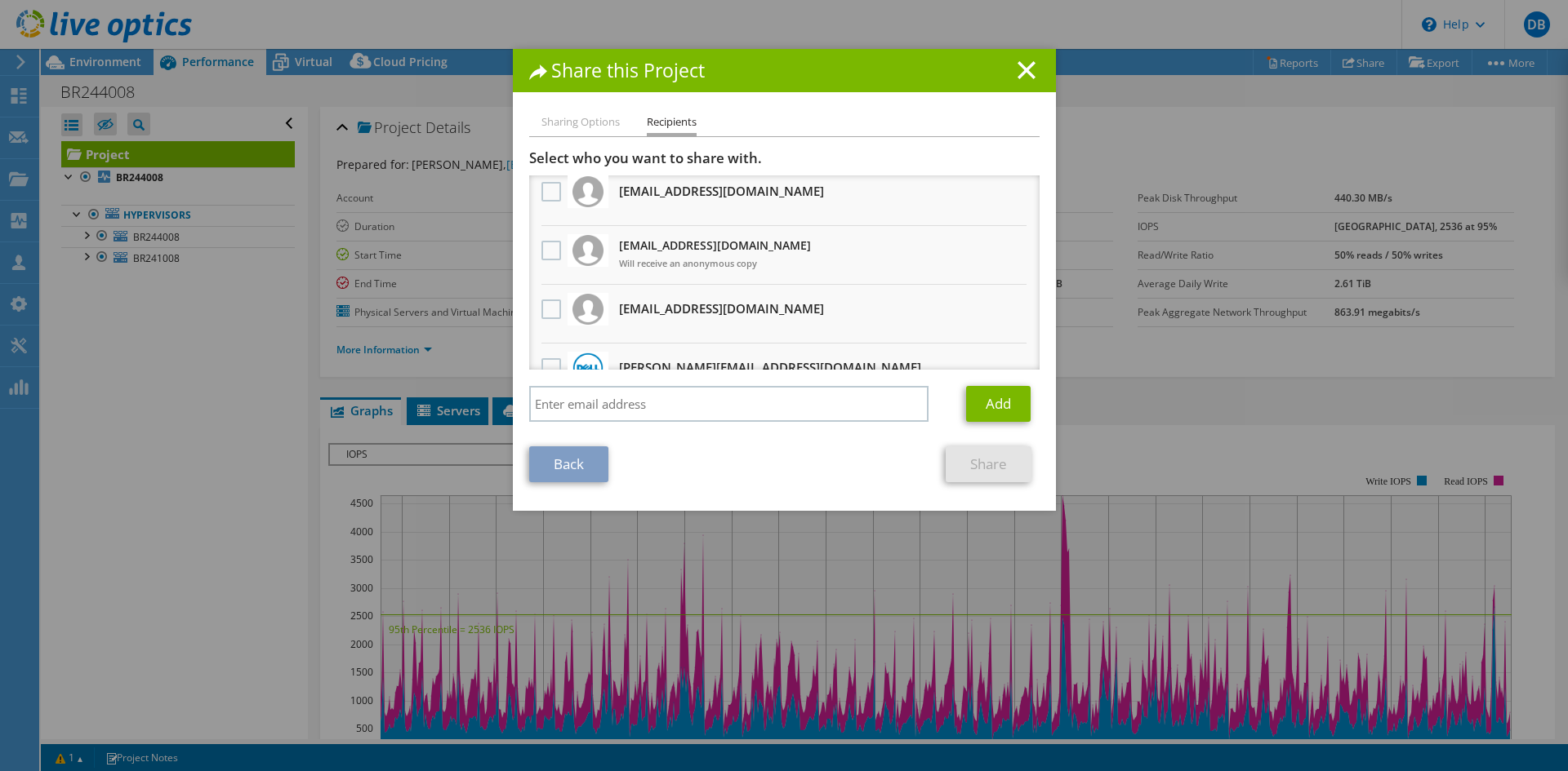
scroll to position [0, 0]
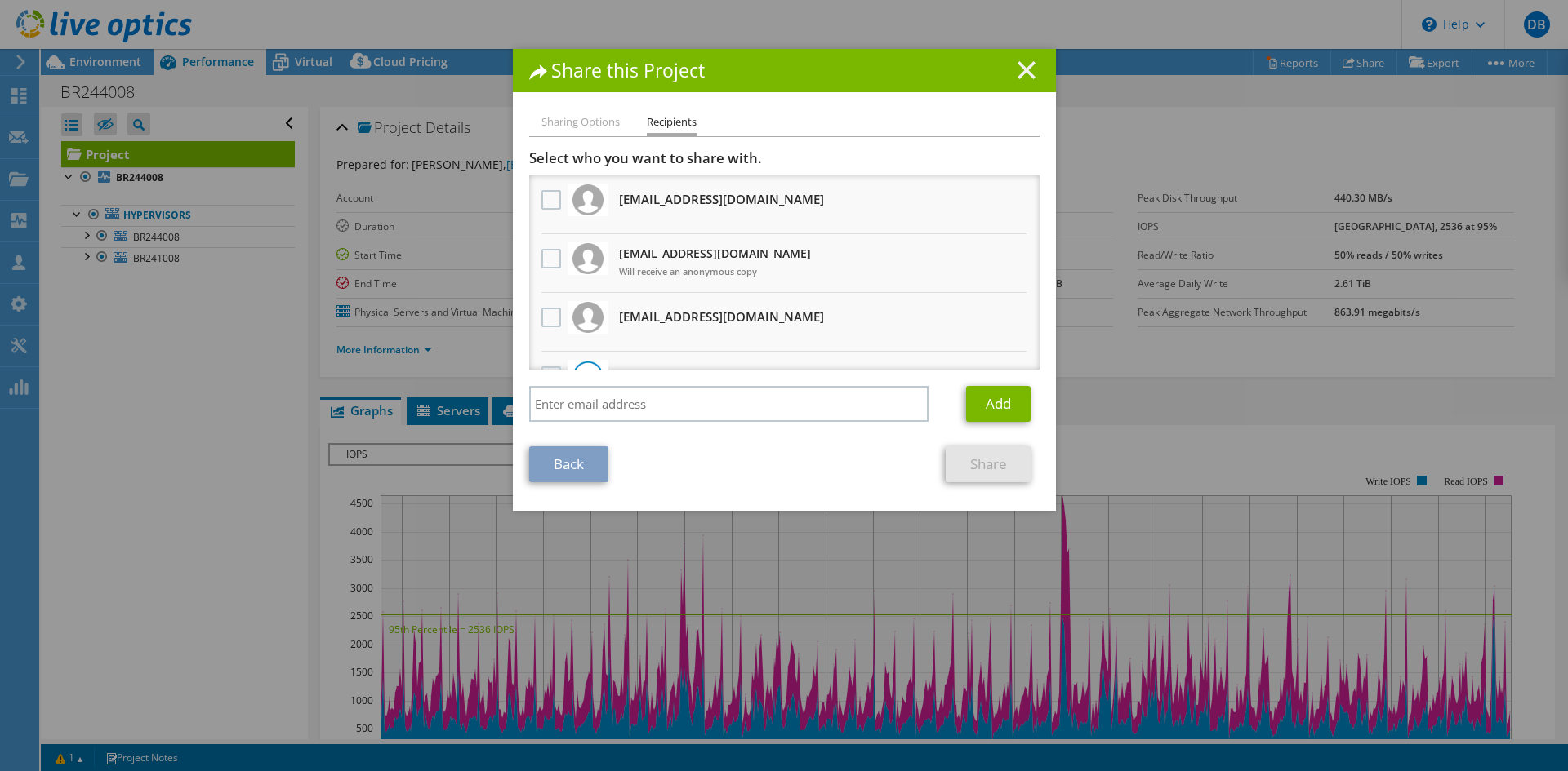
click at [1019, 68] on line at bounding box center [1026, 70] width 16 height 16
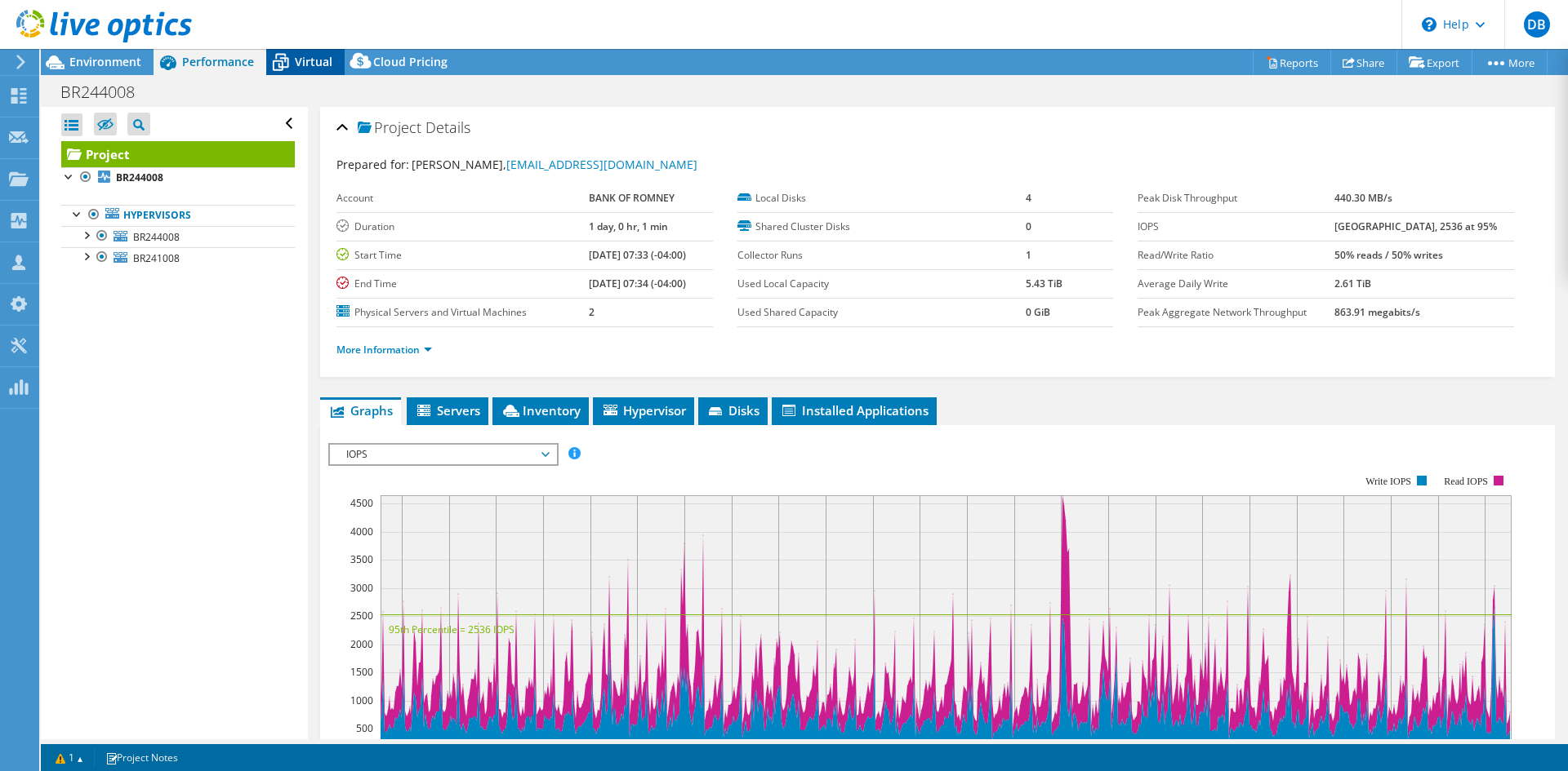
click at [305, 52] on div "Virtual" at bounding box center [306, 62] width 79 height 26
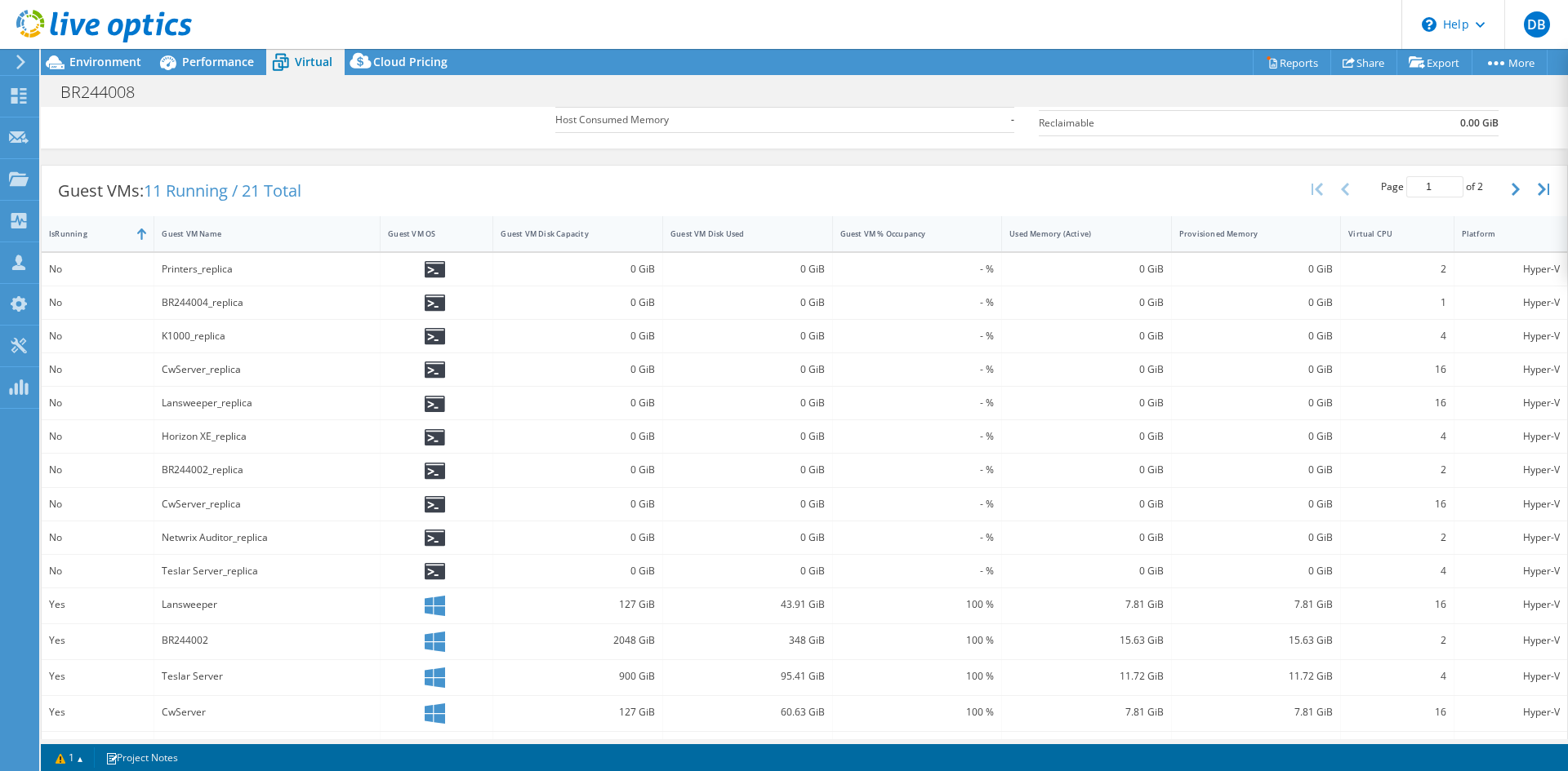
scroll to position [300, 0]
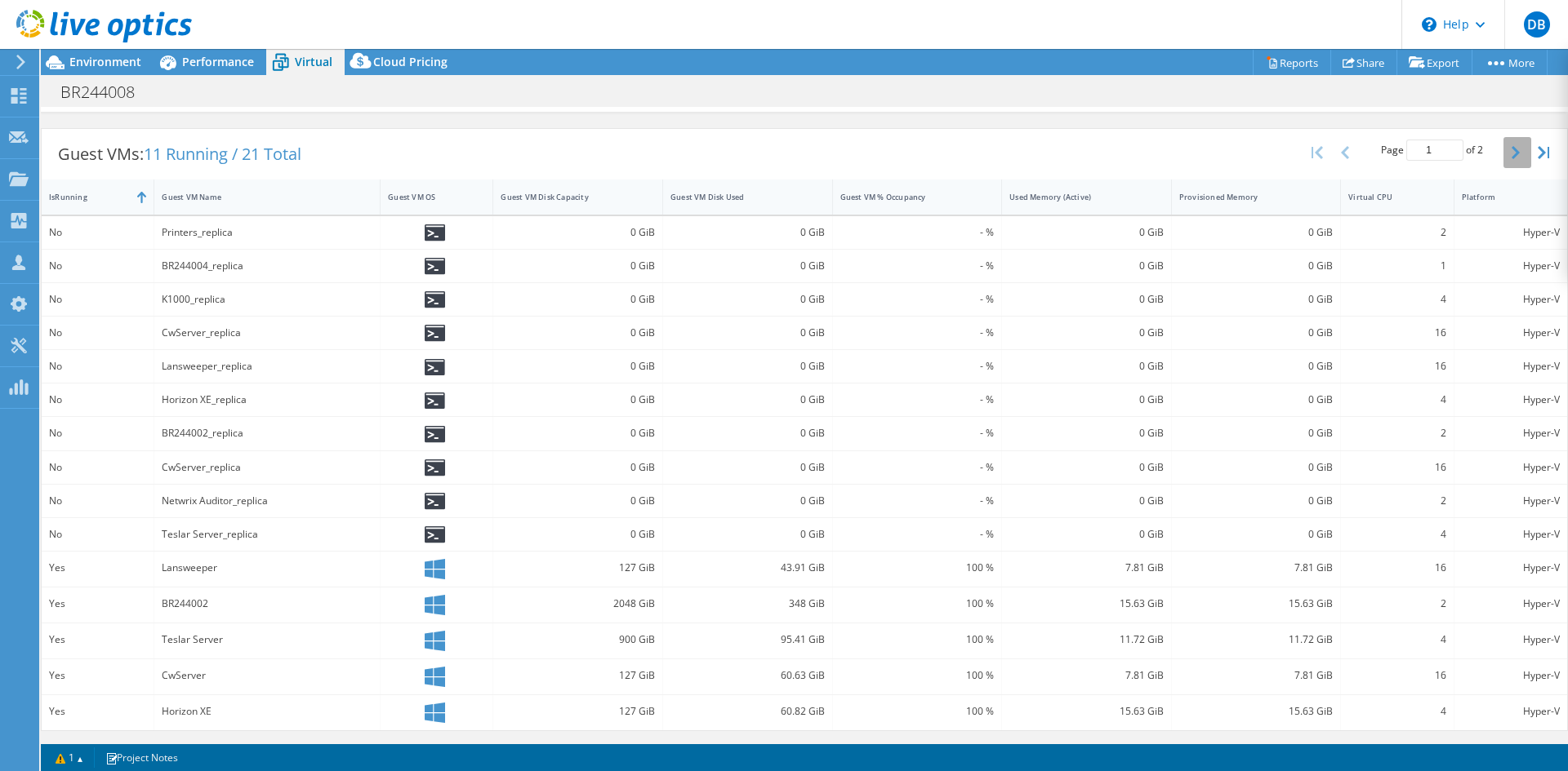
click at [1504, 149] on button "button" at bounding box center [1517, 153] width 28 height 31
type input "2"
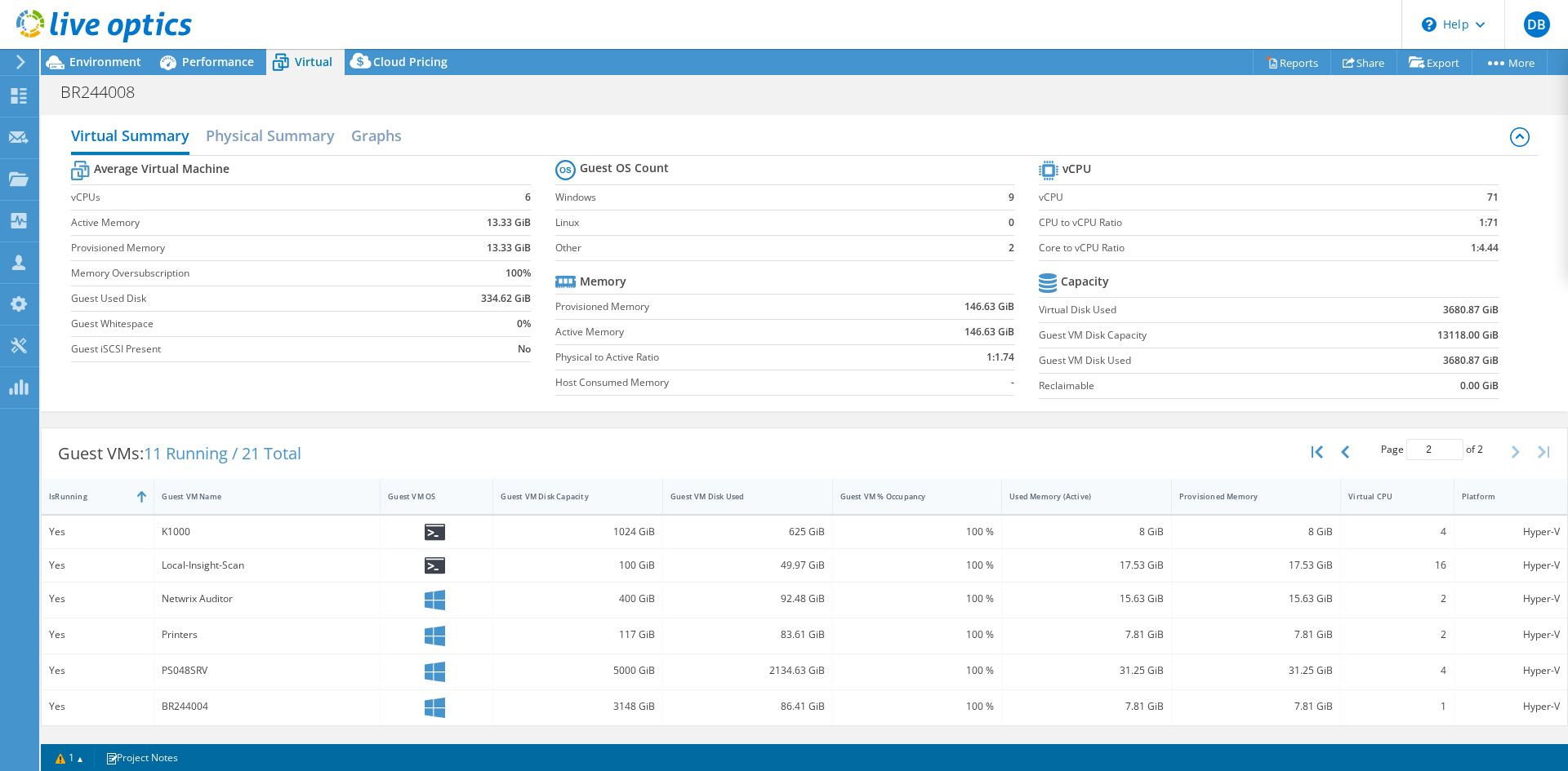
scroll to position [374, 0]
click at [1345, 63] on icon at bounding box center [1349, 62] width 13 height 12
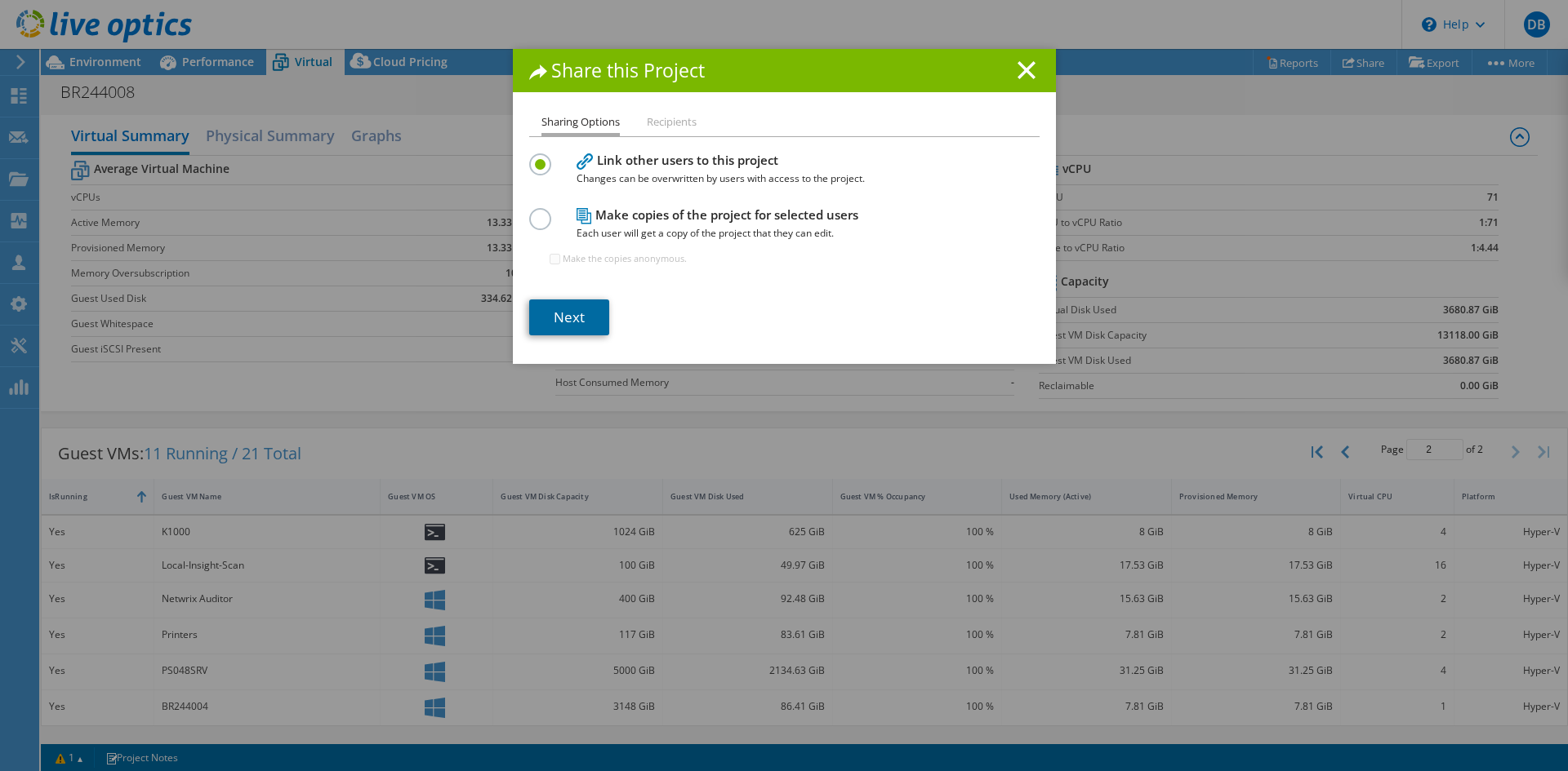
click at [557, 317] on link "Next" at bounding box center [569, 317] width 80 height 36
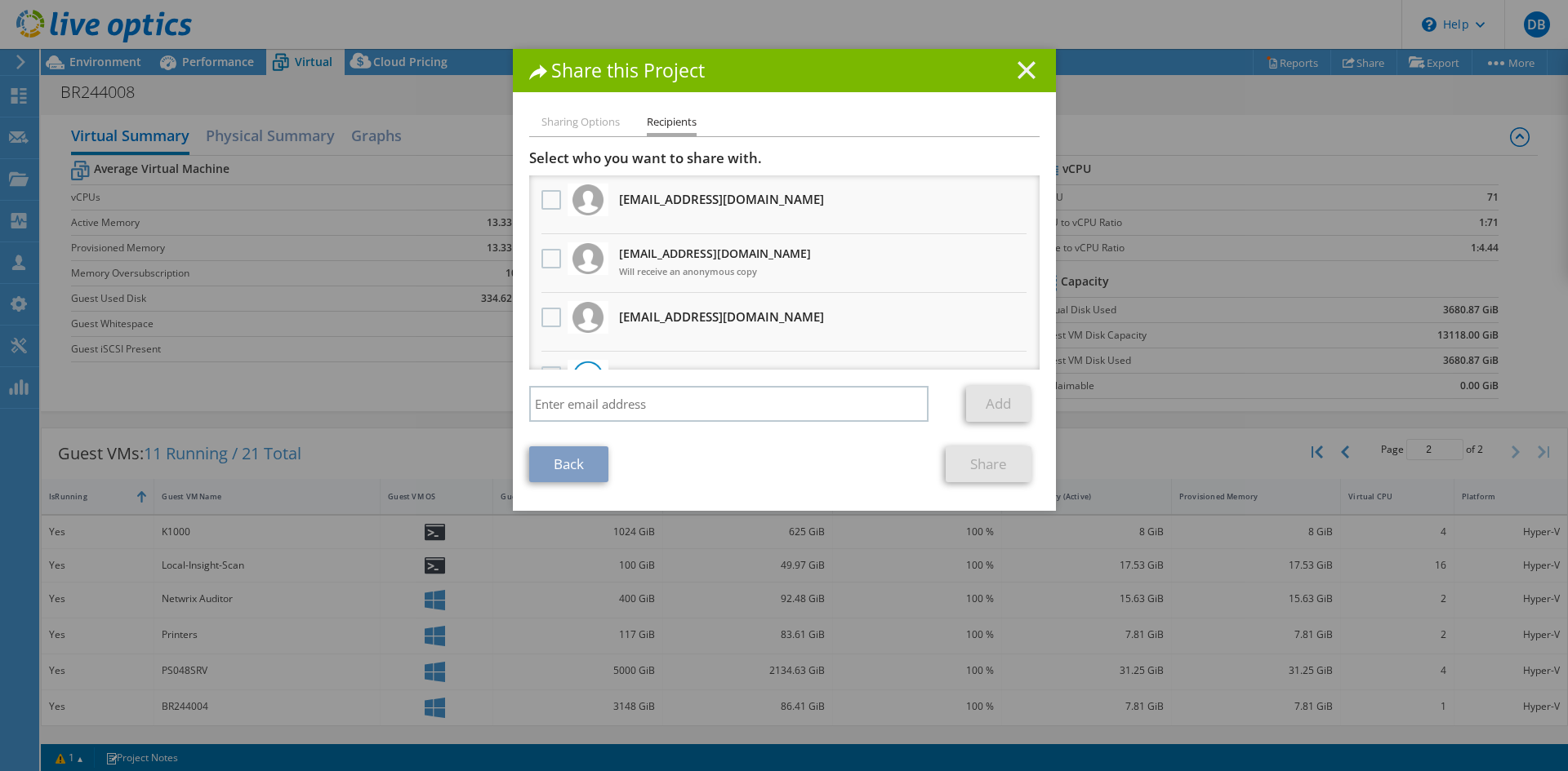
drag, startPoint x: 1022, startPoint y: 67, endPoint x: 1160, endPoint y: 103, distance: 142.6
click at [1022, 67] on line at bounding box center [1026, 70] width 16 height 16
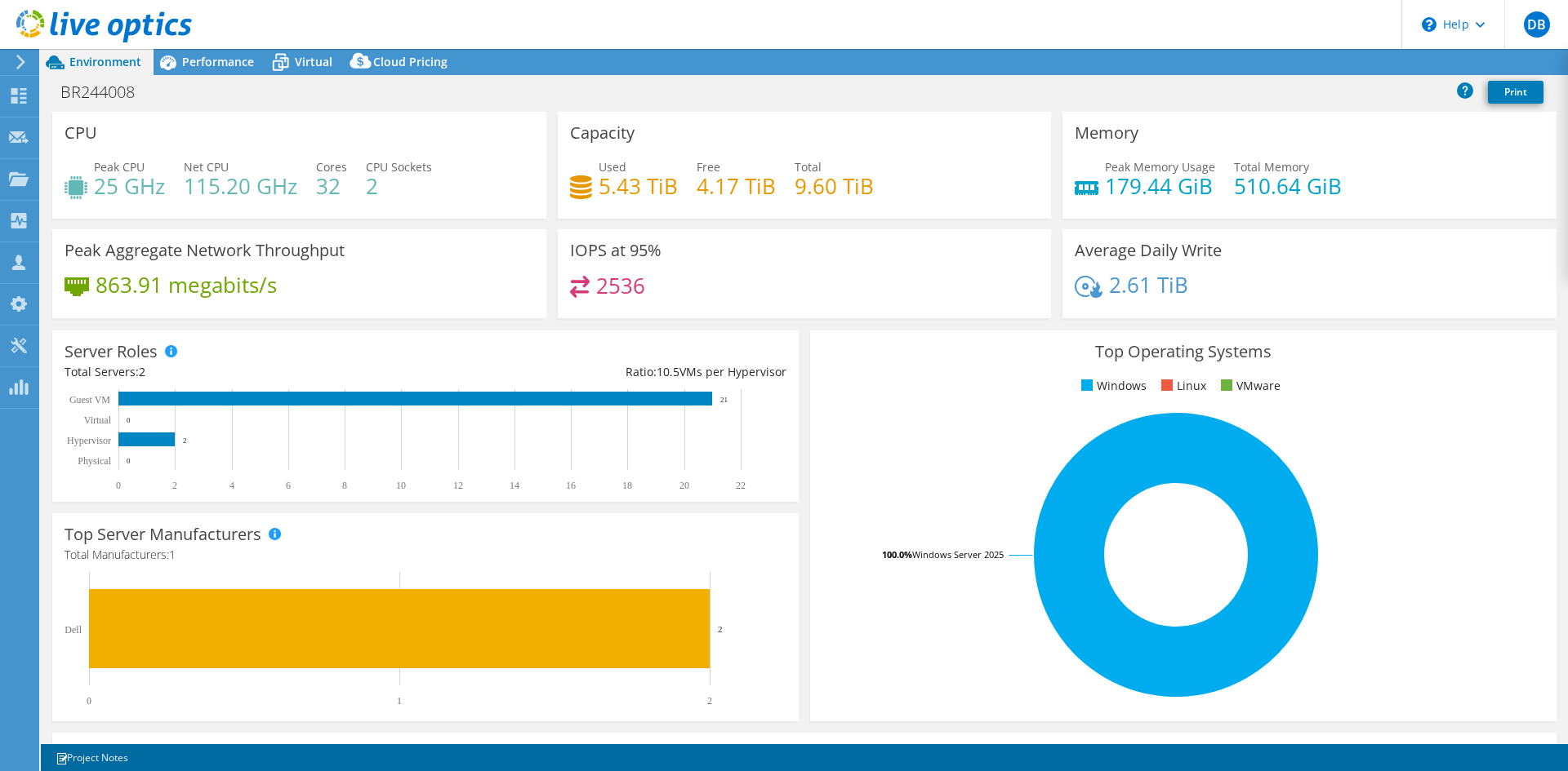
select select "USD"
